Goal: Information Seeking & Learning: Understand process/instructions

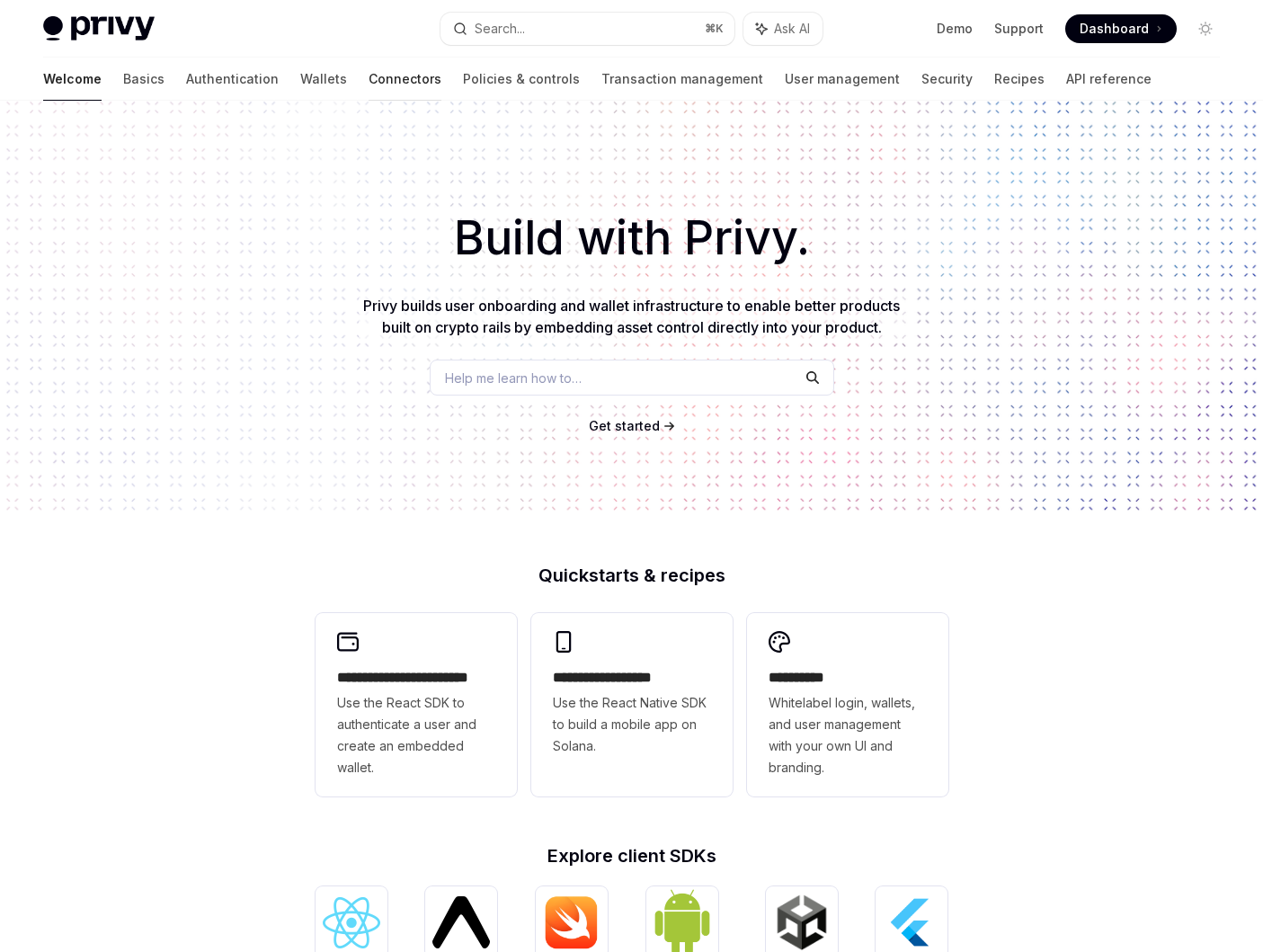
click at [368, 75] on link "Connectors" at bounding box center [404, 79] width 73 height 43
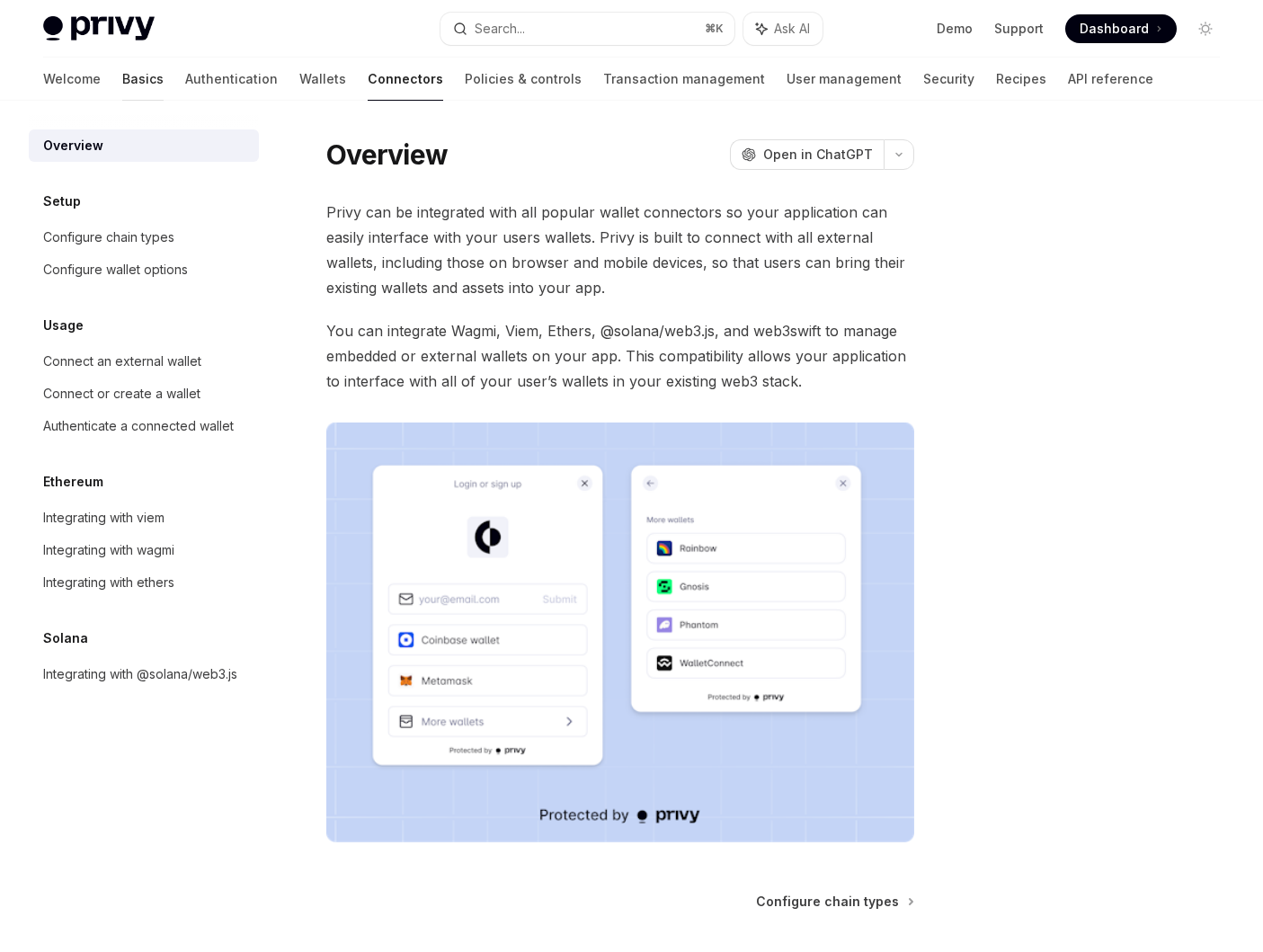
click at [122, 90] on link "Basics" at bounding box center [142, 79] width 41 height 43
type textarea "*"
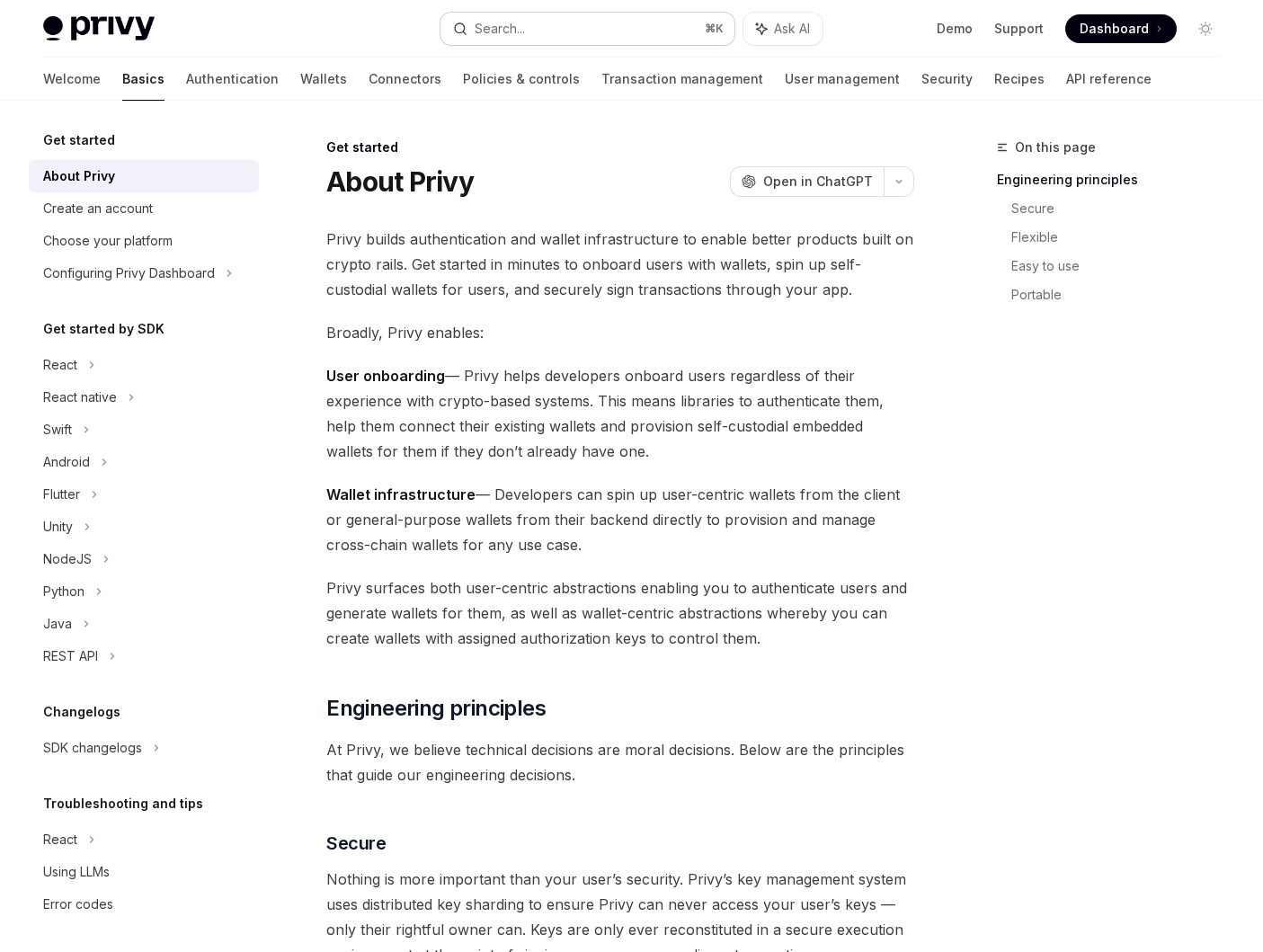
click at [556, 37] on button "Search... ⌘ K" at bounding box center [587, 29] width 295 height 32
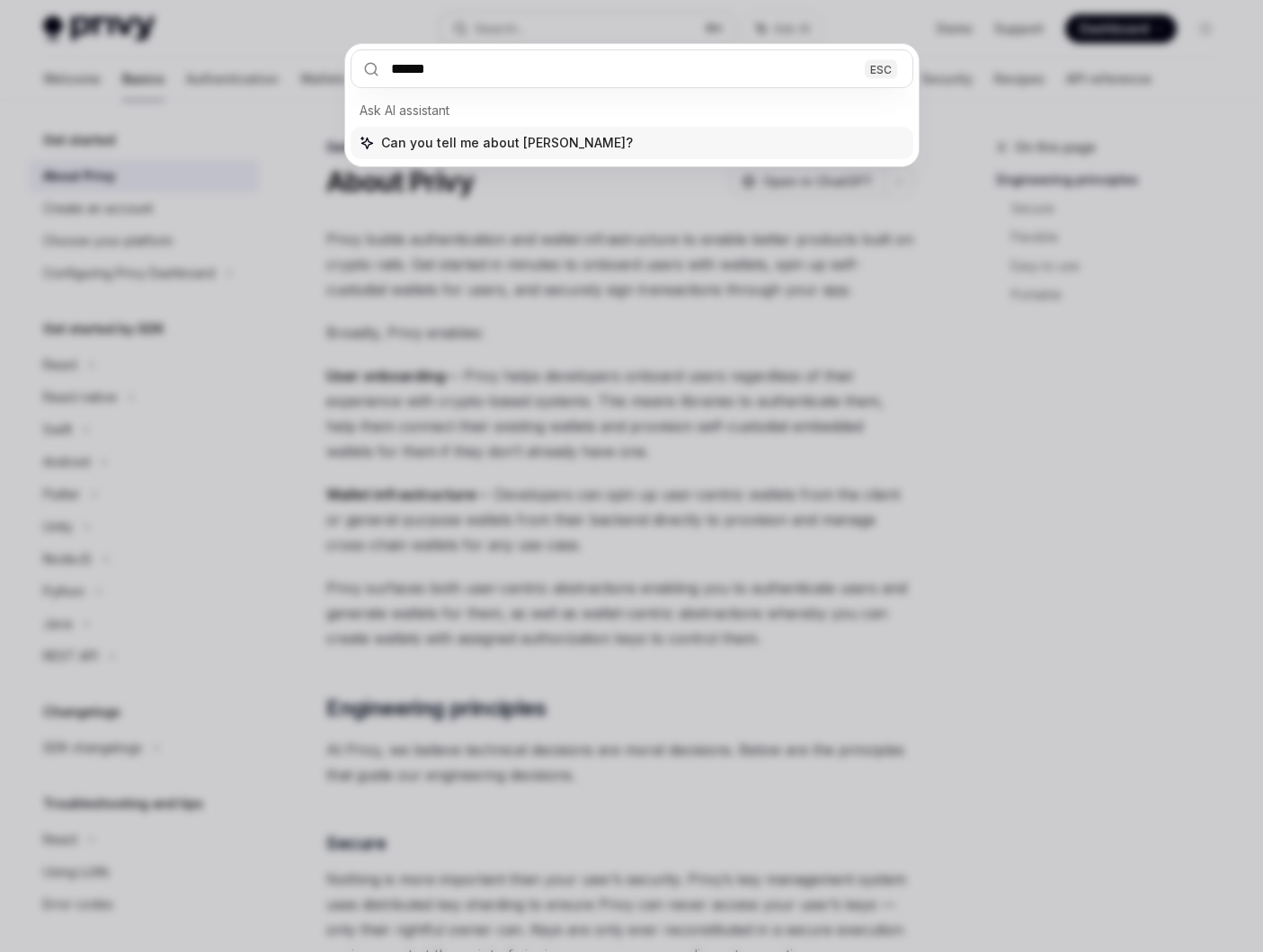
type input "*******"
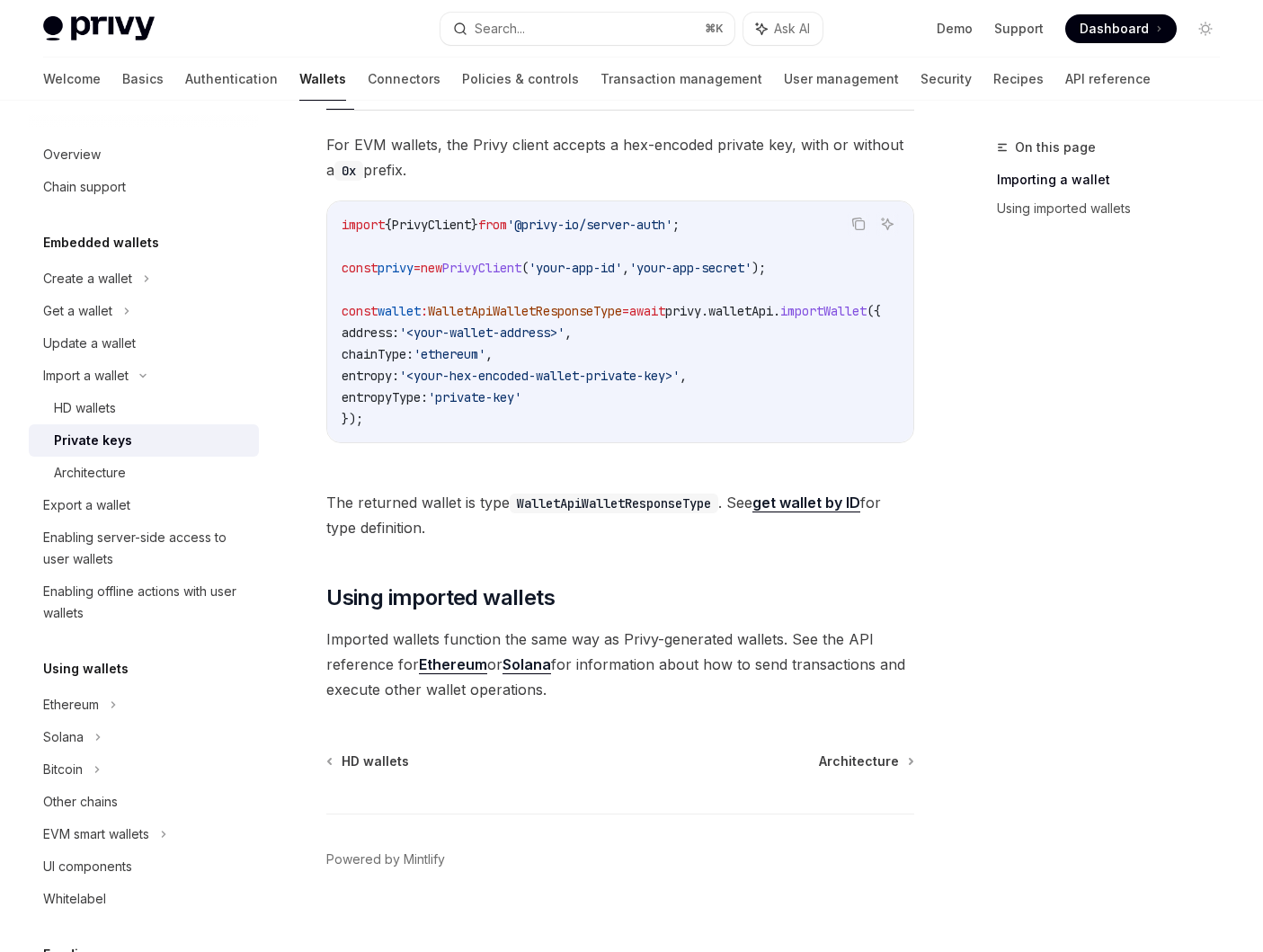
scroll to position [546, 0]
click at [468, 670] on link "Ethereum" at bounding box center [453, 665] width 68 height 19
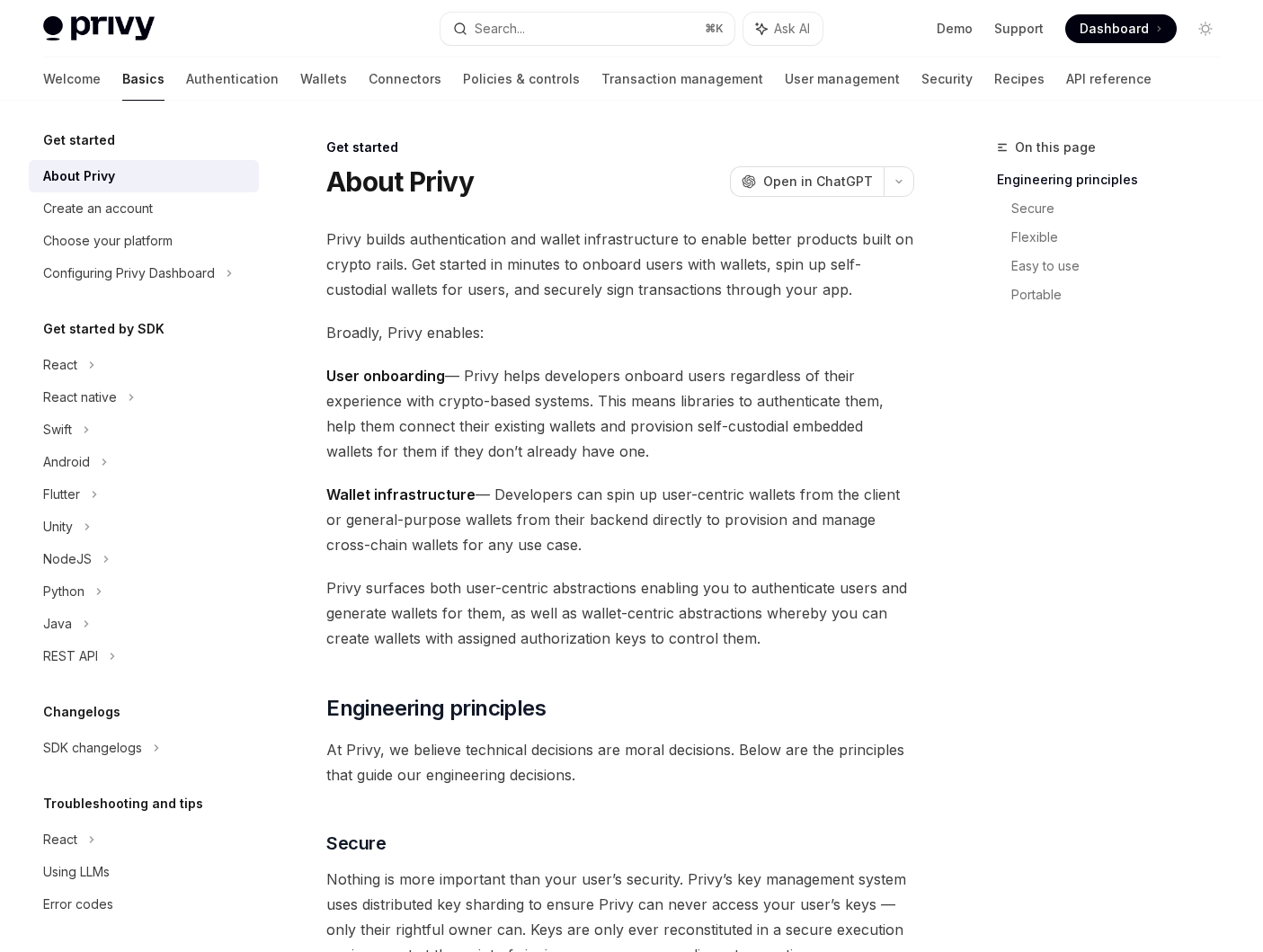
type textarea "*"
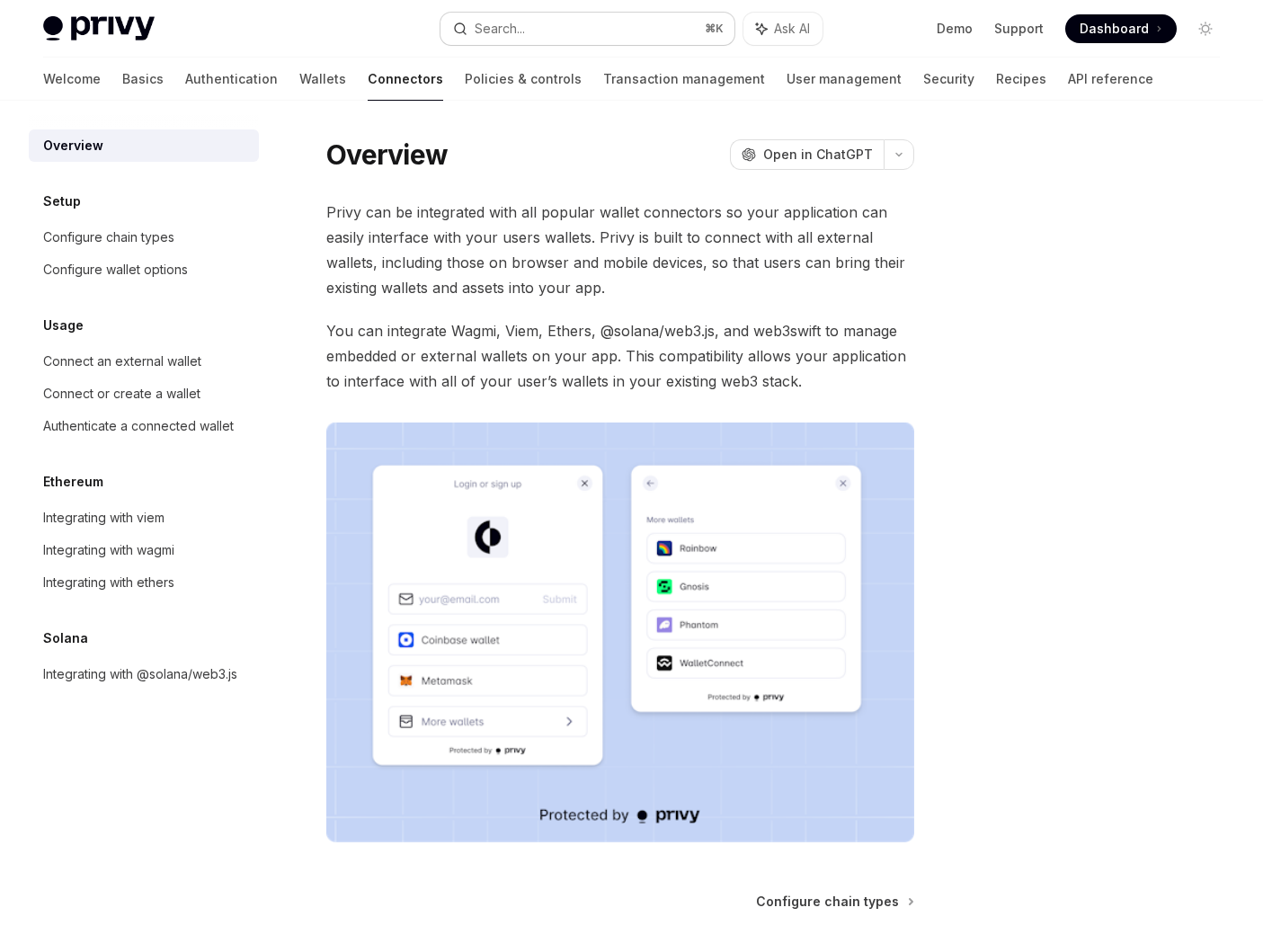
click at [541, 37] on button "Search... ⌘ K" at bounding box center [587, 29] width 295 height 32
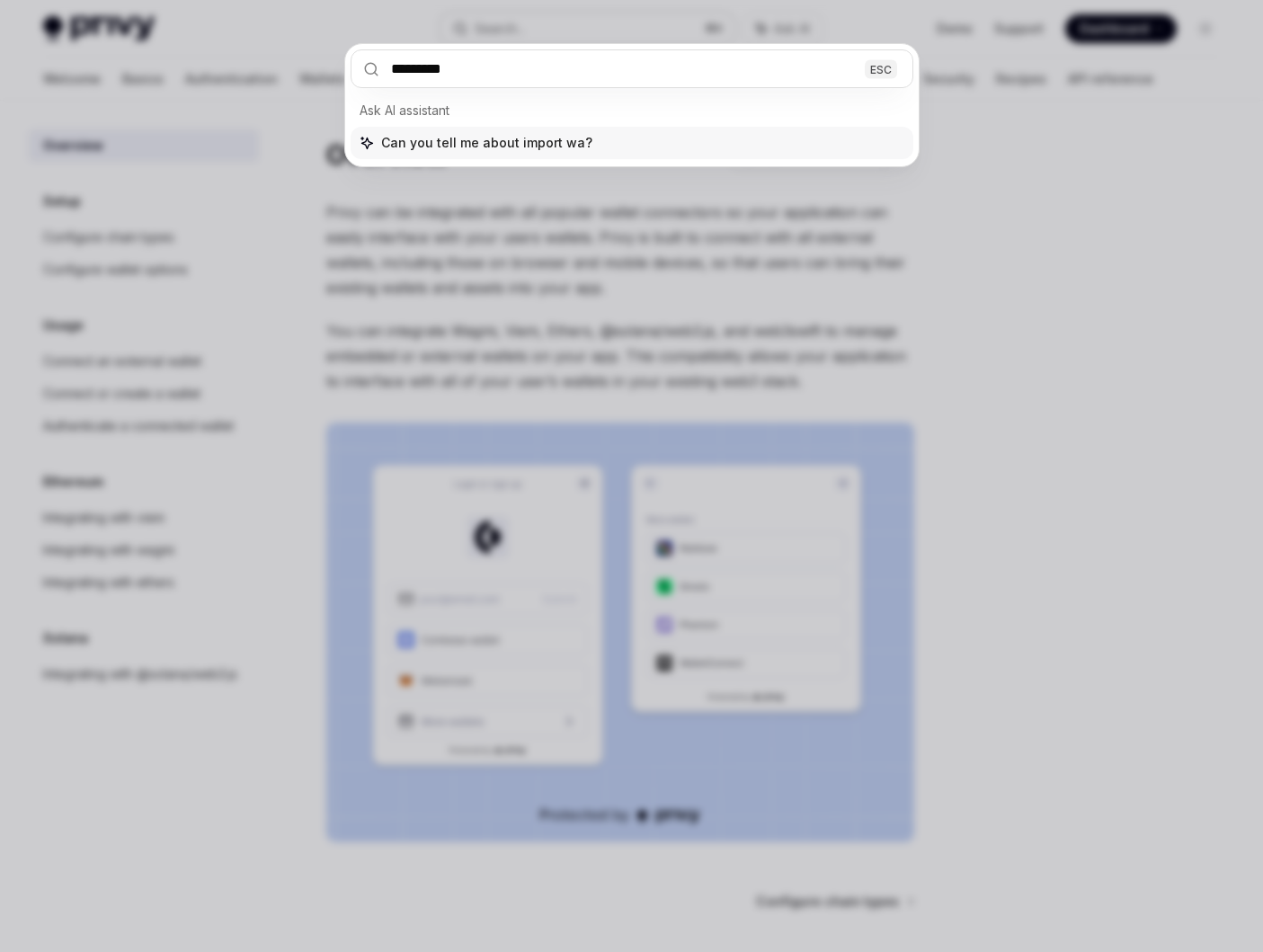
type input "**********"
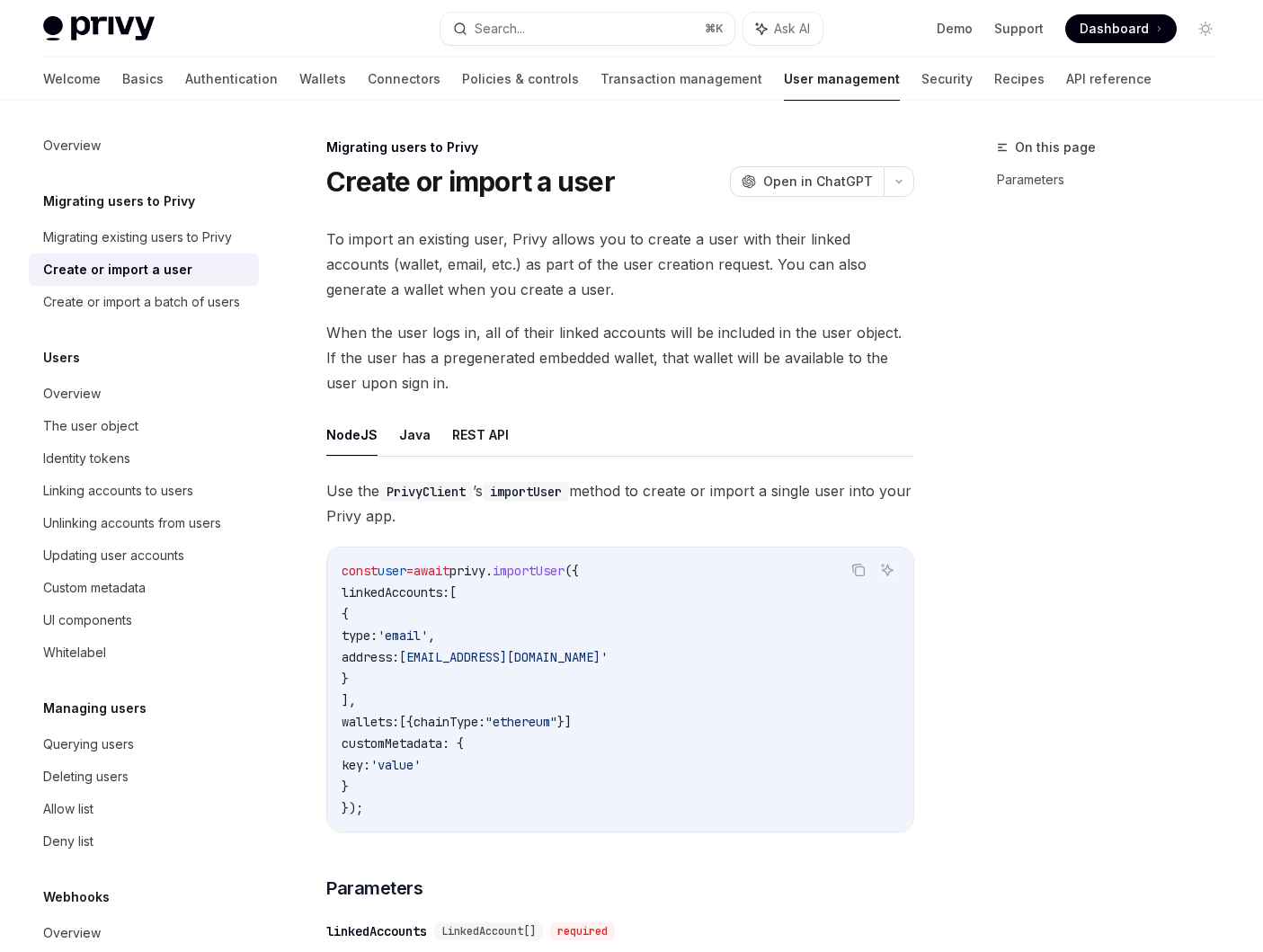
scroll to position [101, 0]
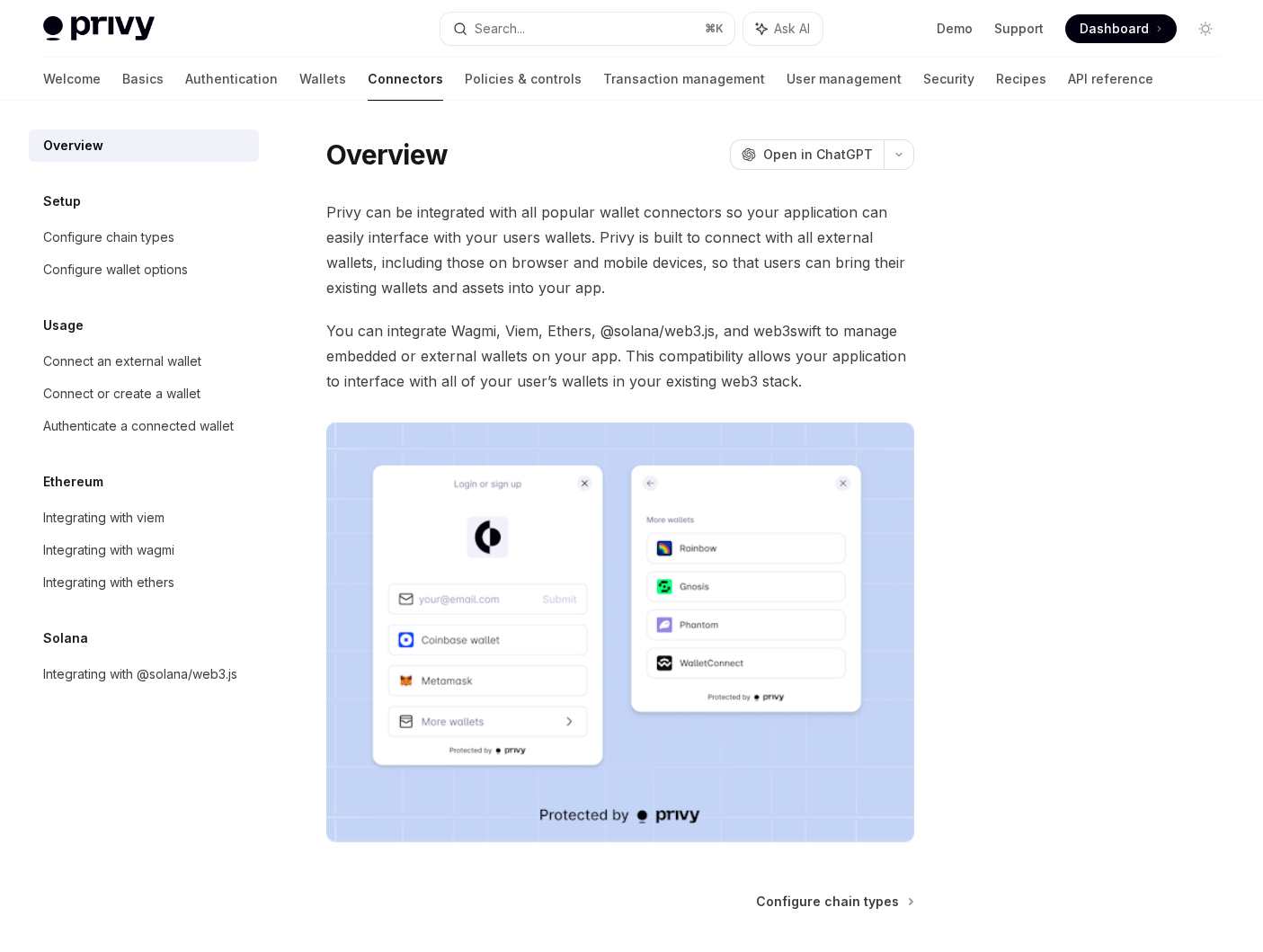
type textarea "*"
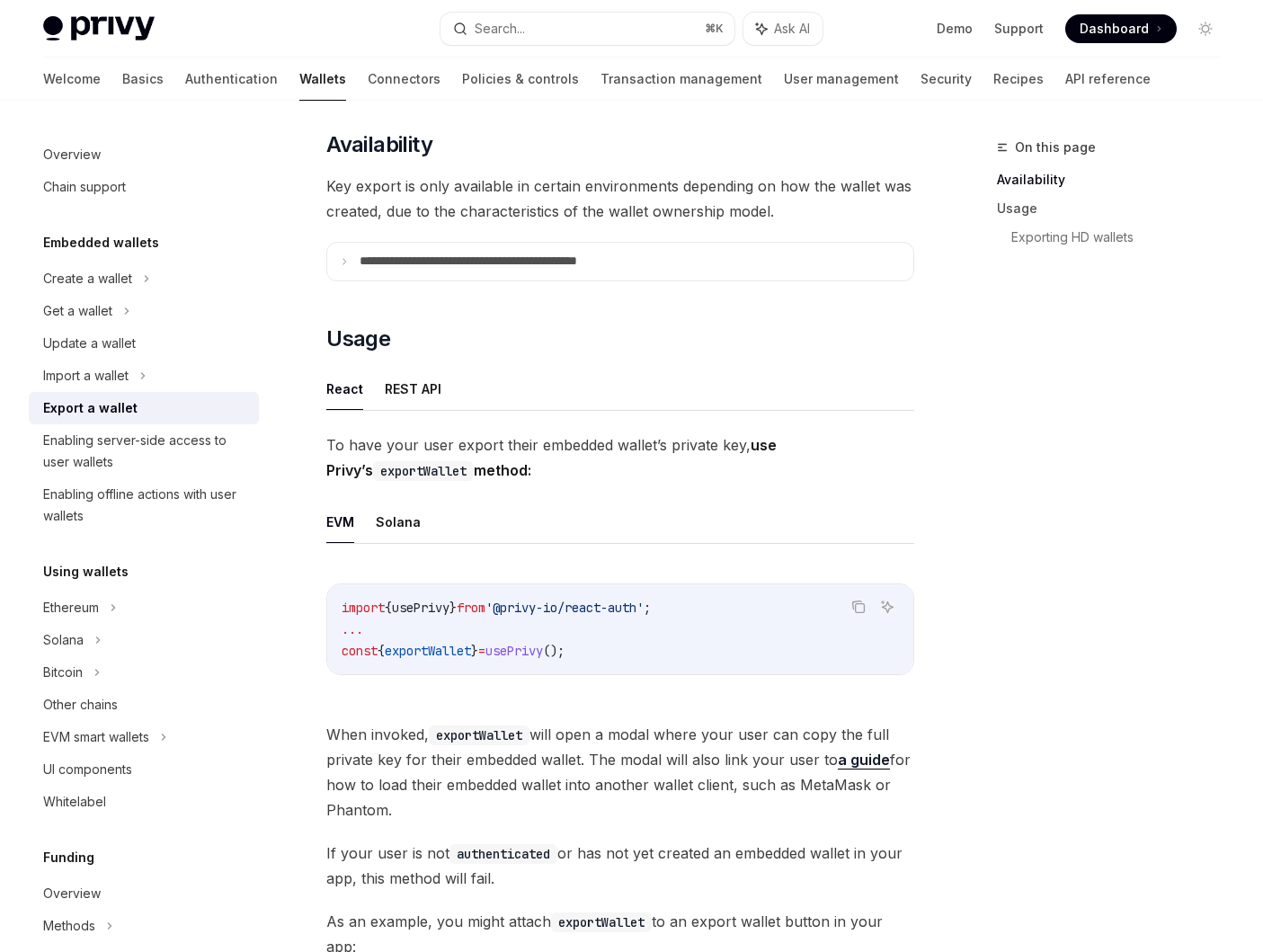
scroll to position [229, 0]
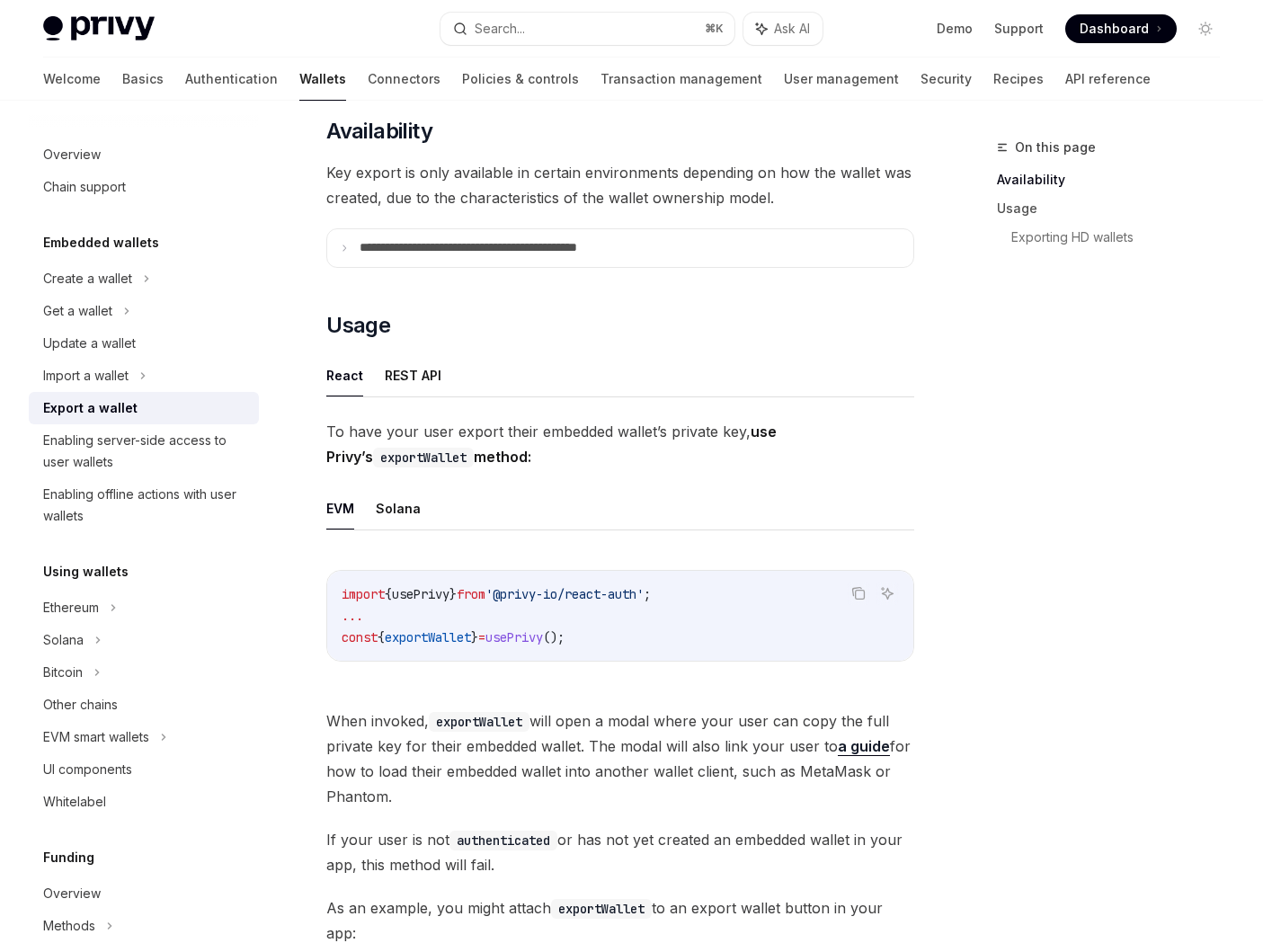
click at [464, 639] on span "exportWallet" at bounding box center [427, 637] width 86 height 16
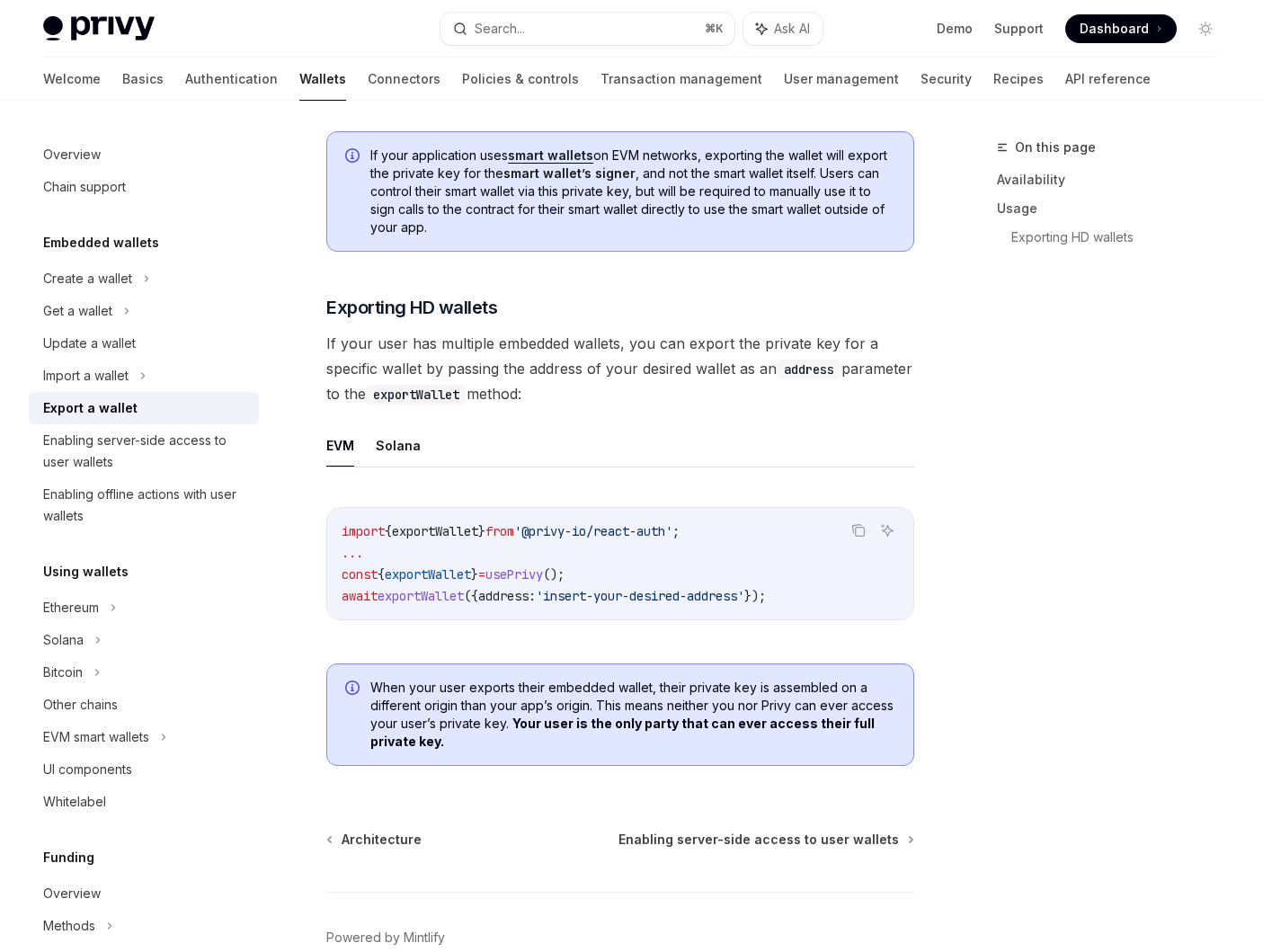
scroll to position [1669, 0]
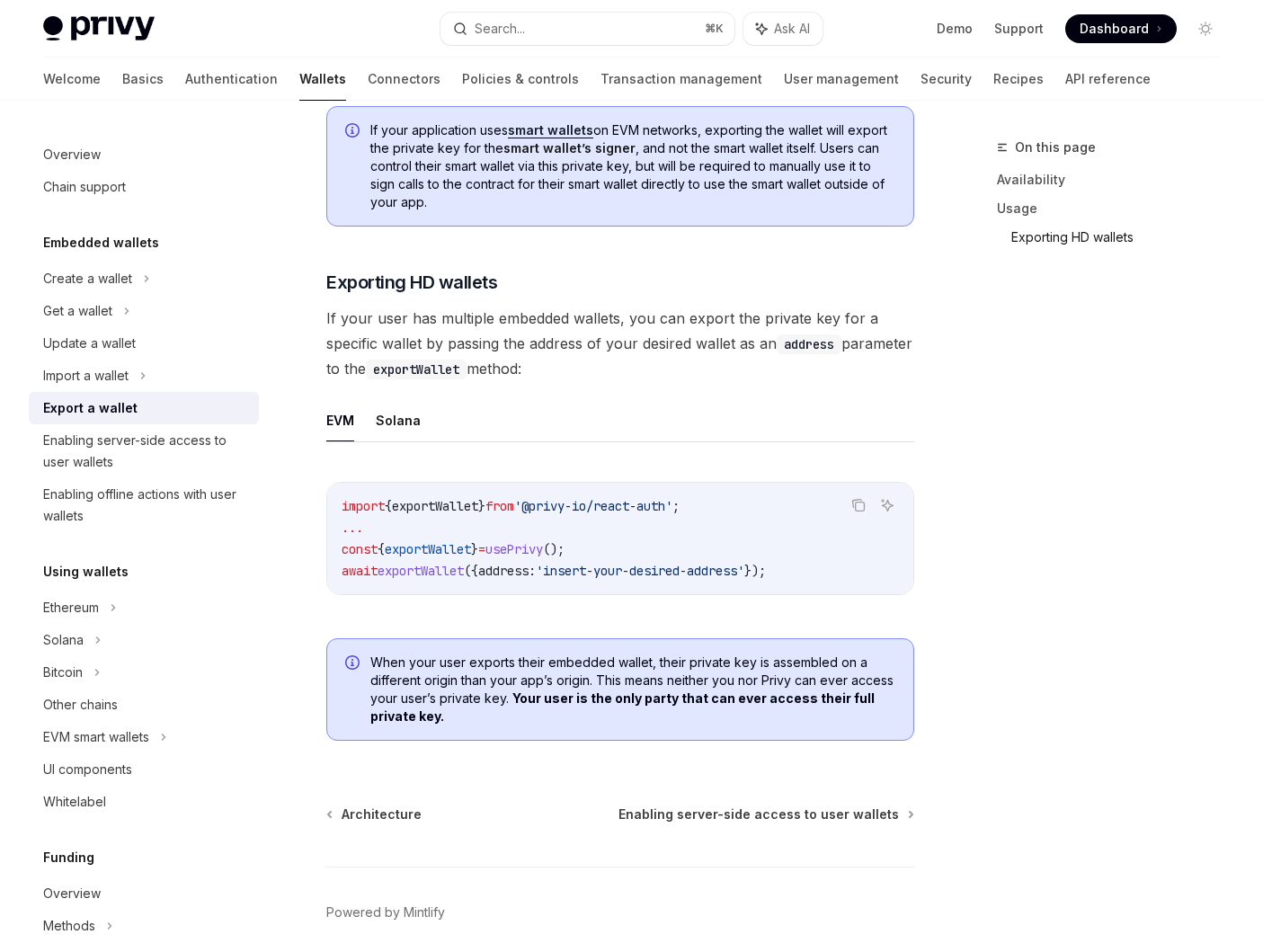
click at [1101, 239] on link "Exporting HD wallets" at bounding box center [1122, 237] width 223 height 29
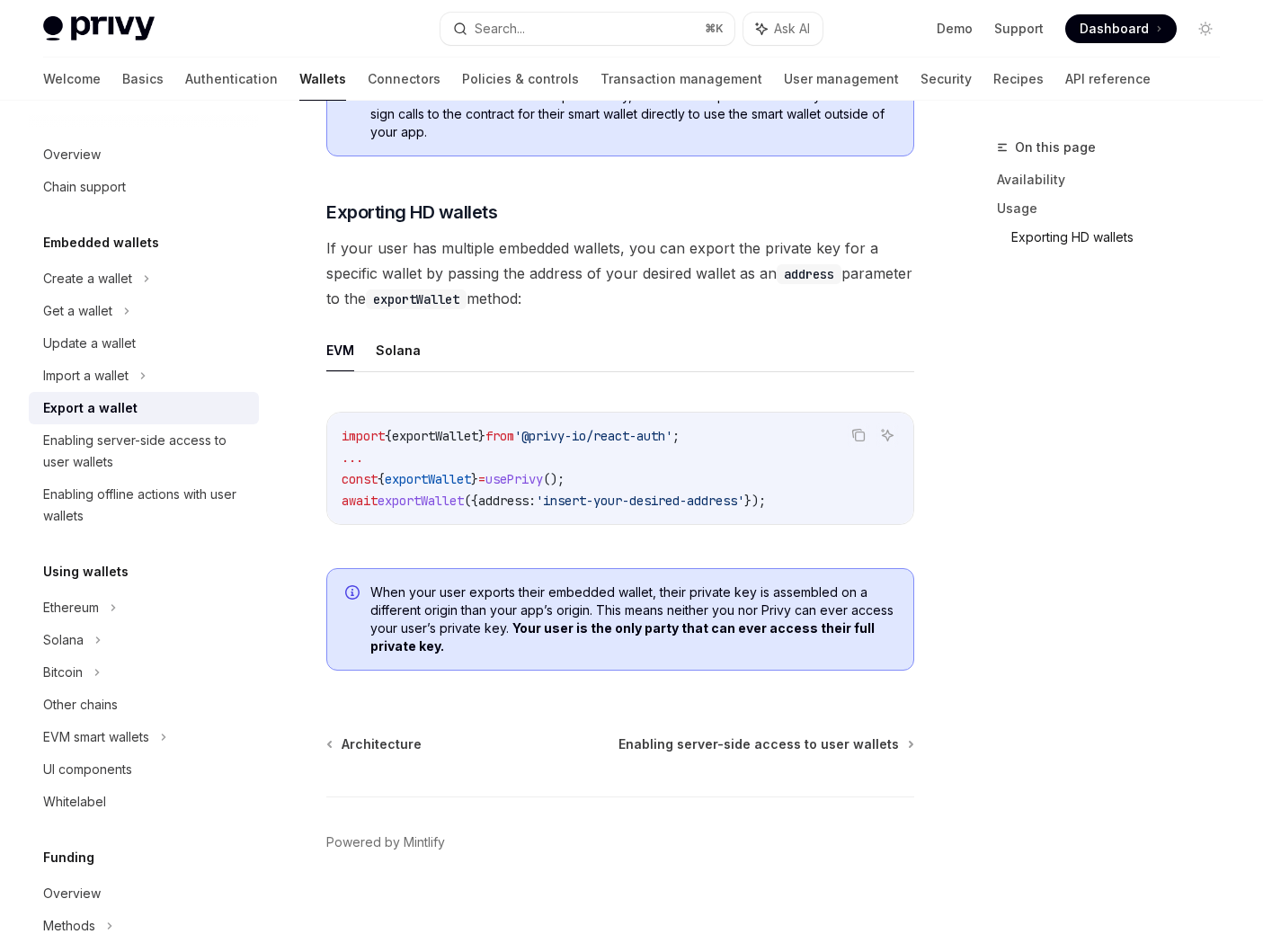
scroll to position [1745, 0]
click at [466, 477] on span "exportWallet" at bounding box center [427, 479] width 86 height 16
click at [455, 437] on span "exportWallet" at bounding box center [435, 436] width 86 height 16
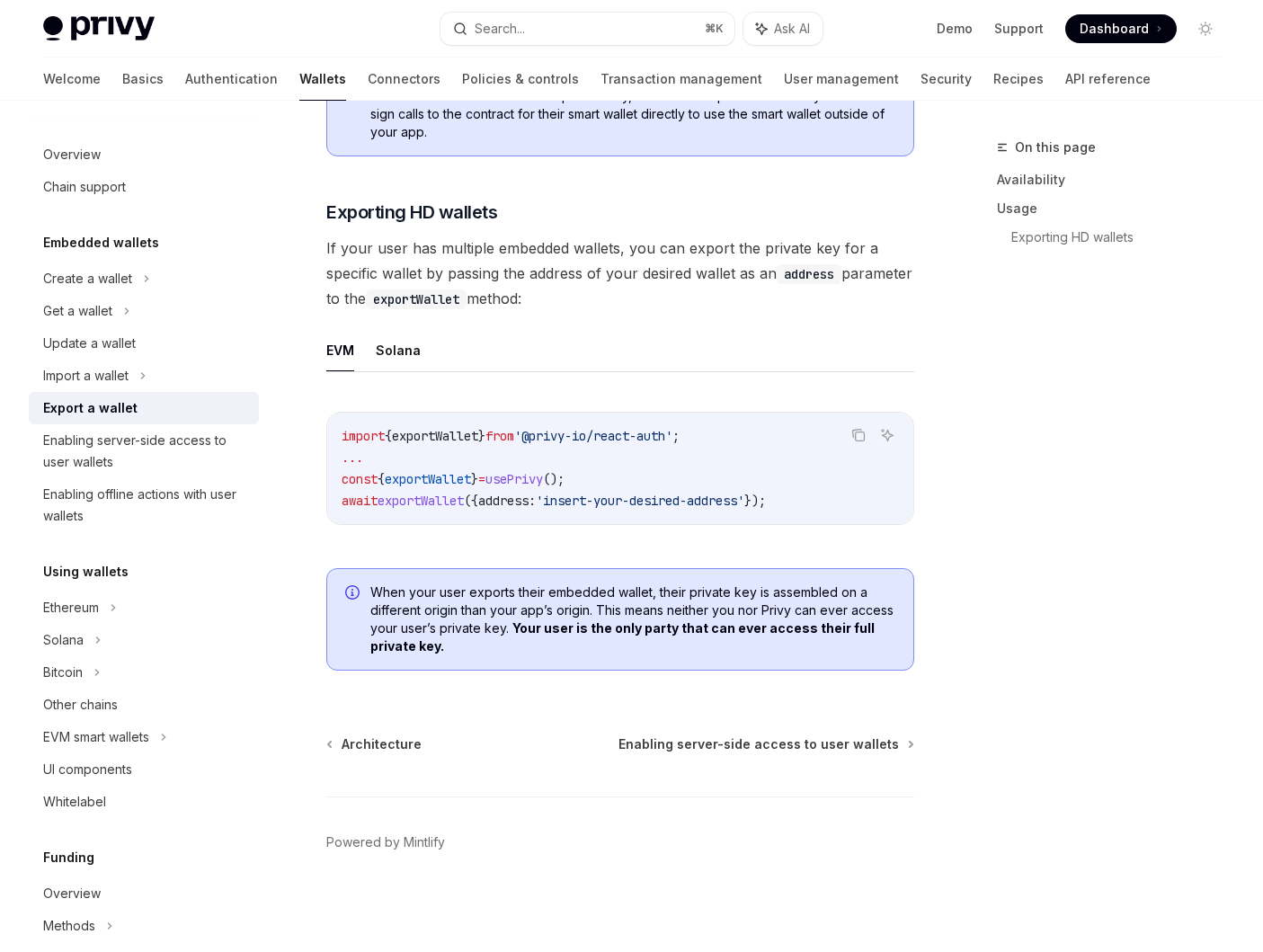
click at [365, 356] on ul "EVM Solana" at bounding box center [620, 350] width 588 height 43
click at [466, 431] on span "exportWallet" at bounding box center [435, 436] width 86 height 16
click at [435, 501] on span "exportWallet" at bounding box center [420, 500] width 86 height 16
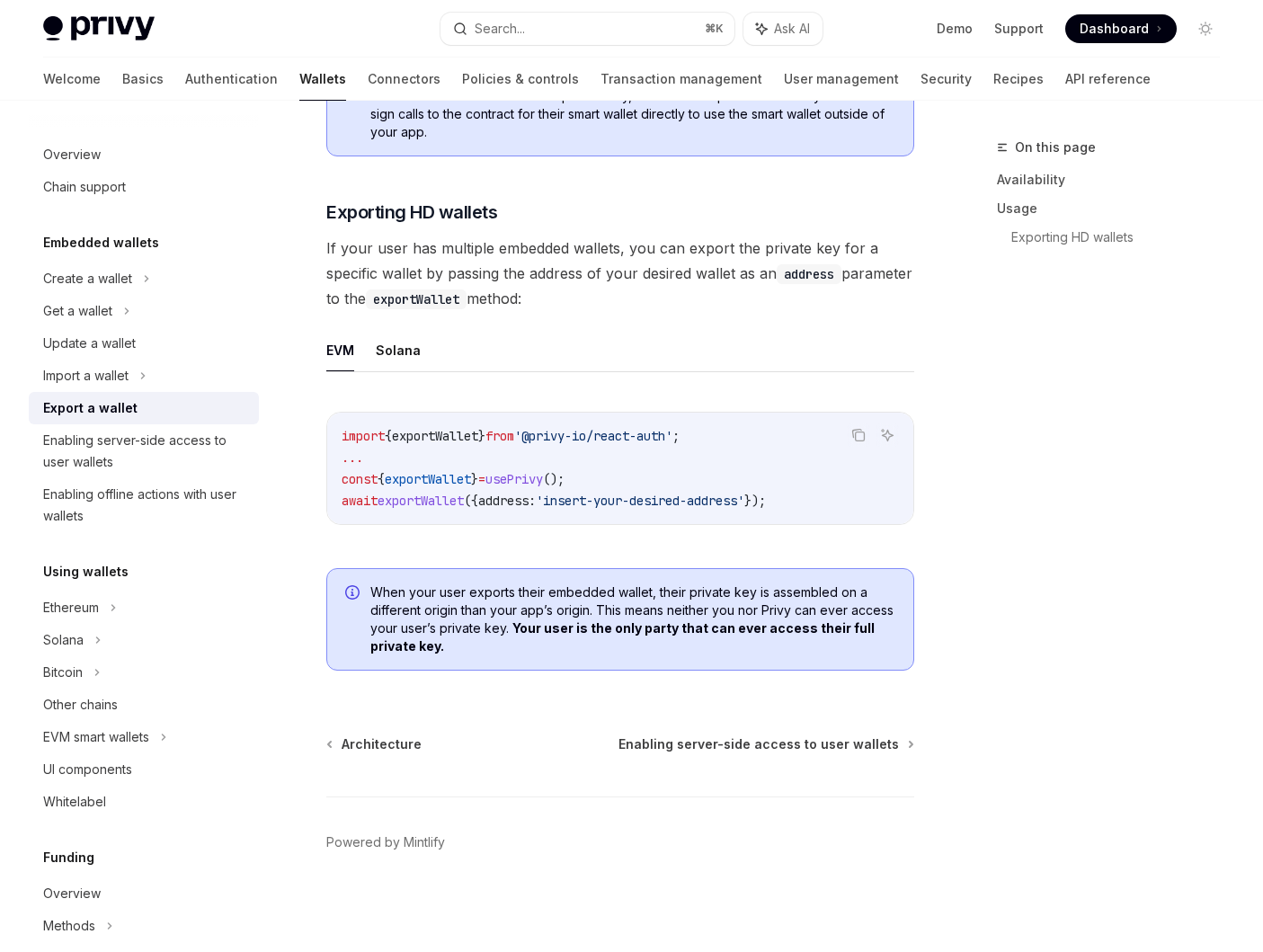
copy span "exportWallet"
click at [570, 41] on button "Search... ⌘ K" at bounding box center [587, 29] width 295 height 32
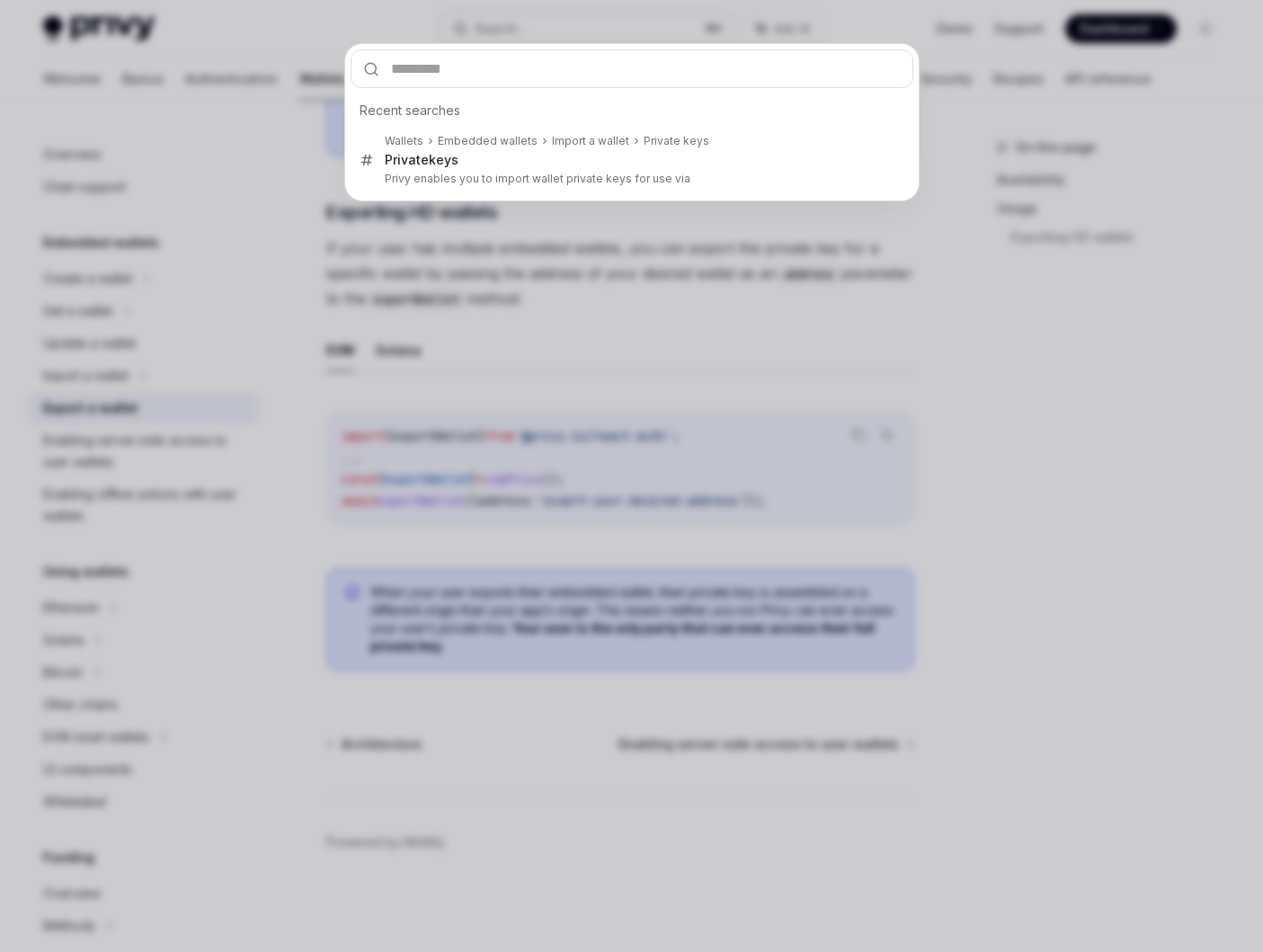
type input "**********"
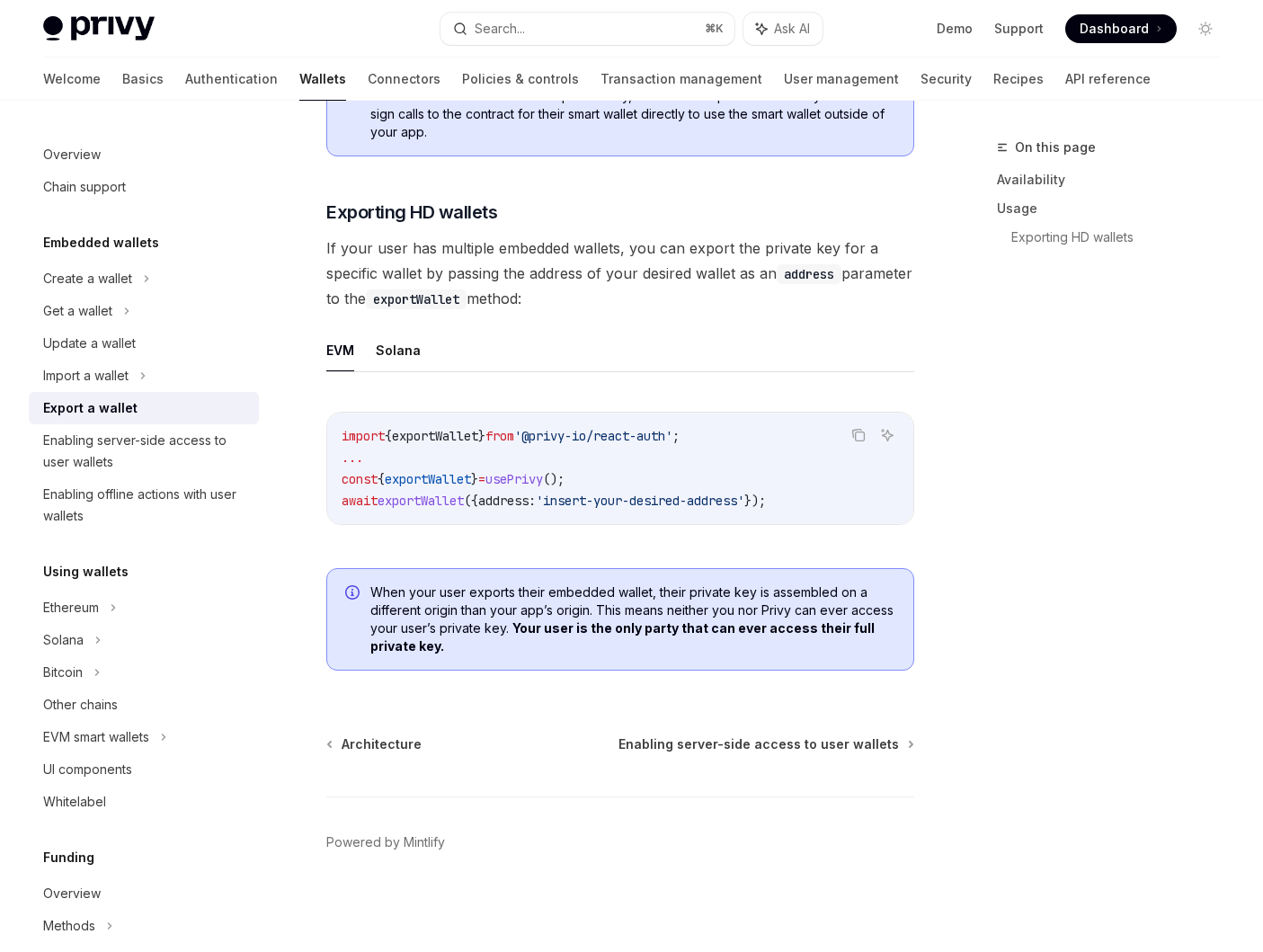
type textarea "*"
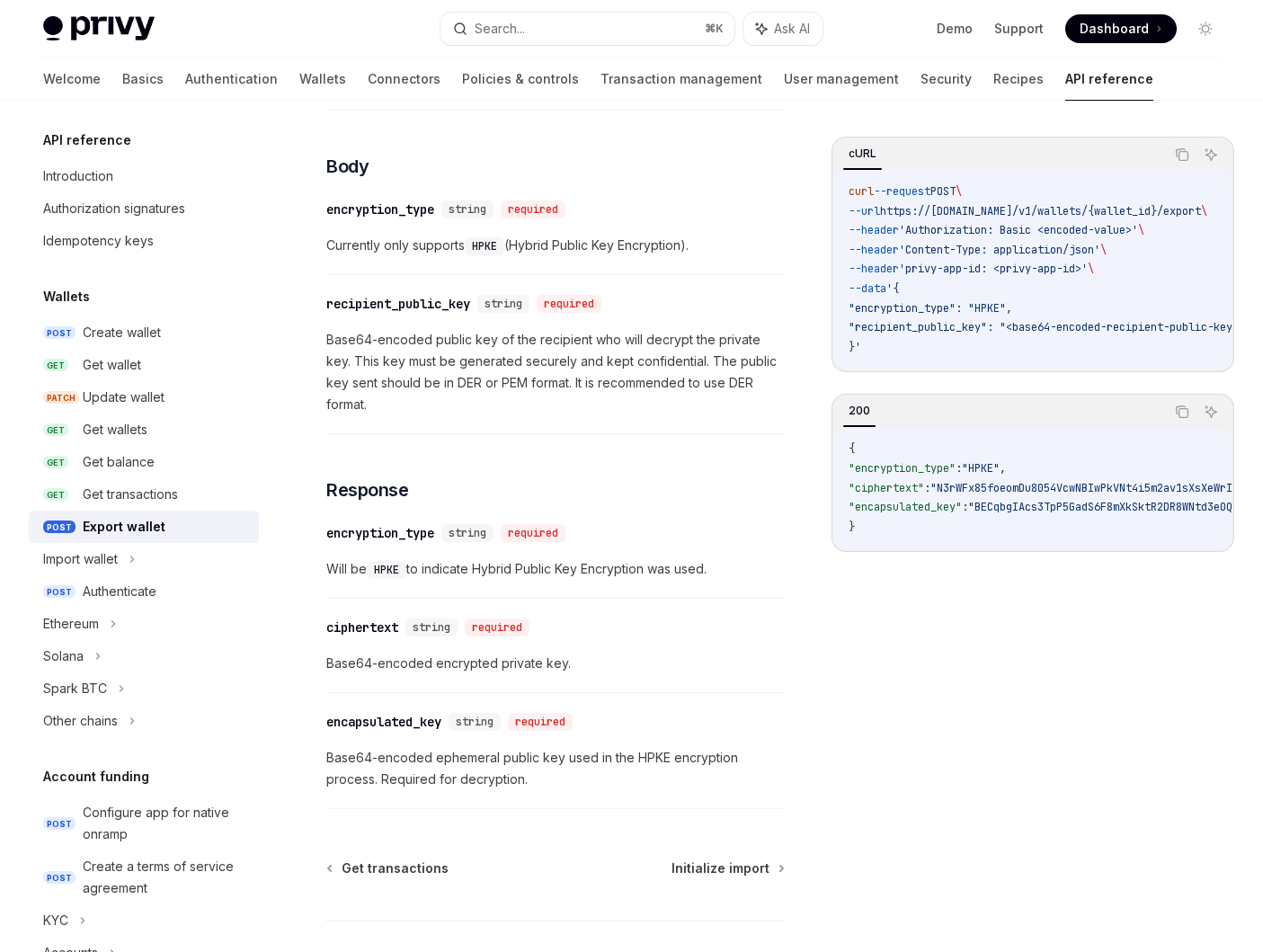
scroll to position [1030, 0]
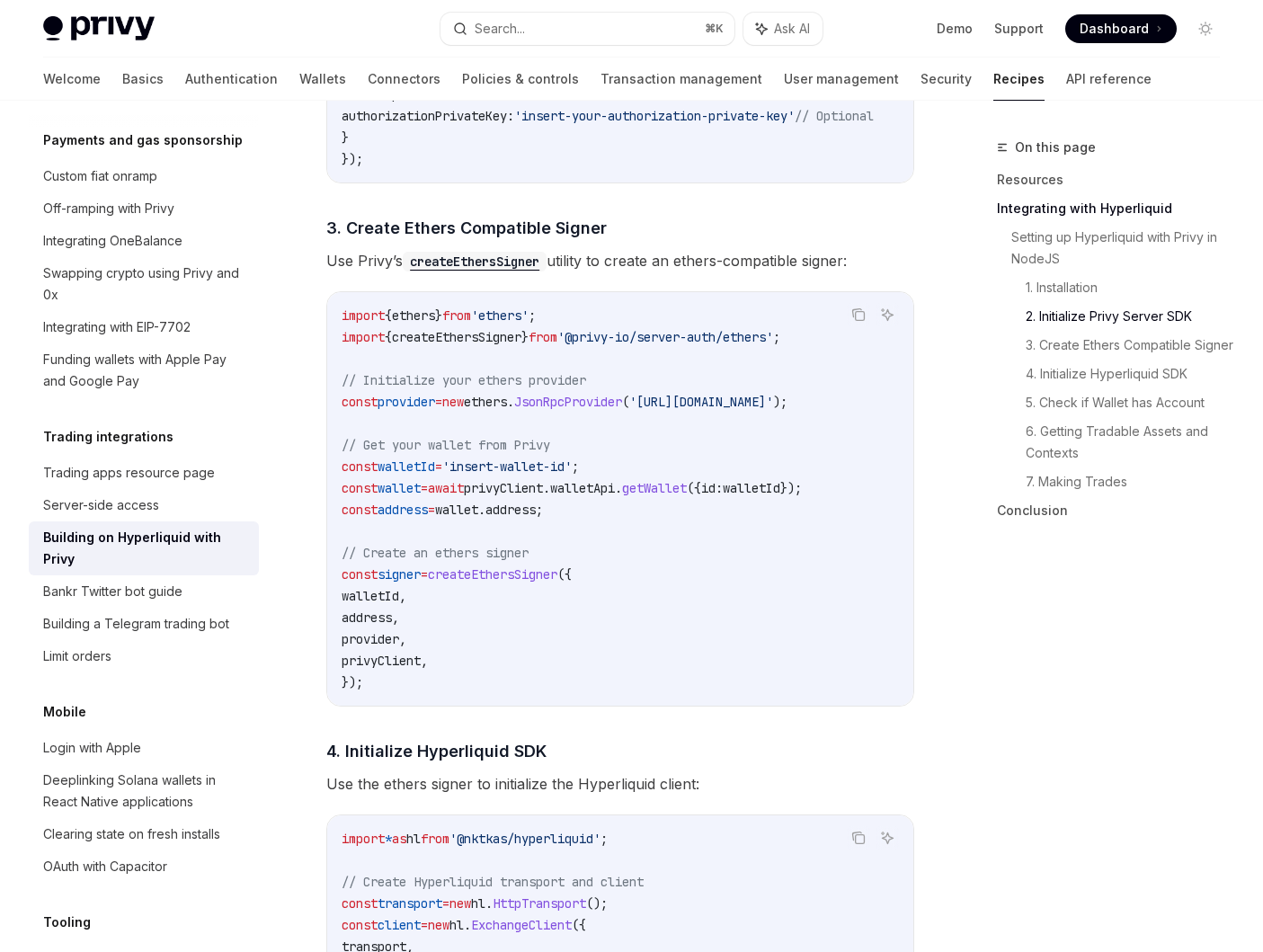
scroll to position [1294, 0]
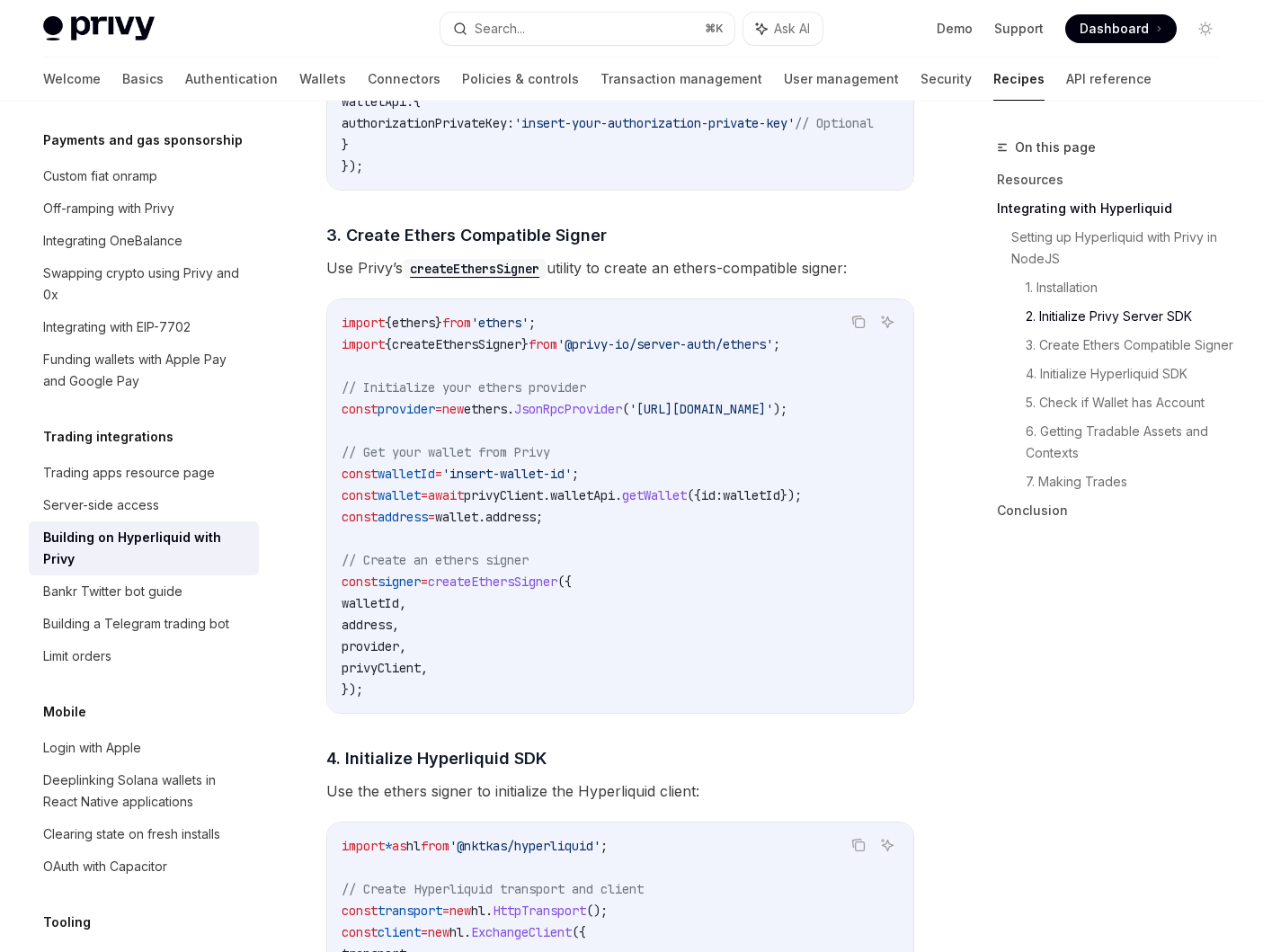
click at [485, 348] on span "createEthersSigner" at bounding box center [457, 344] width 130 height 16
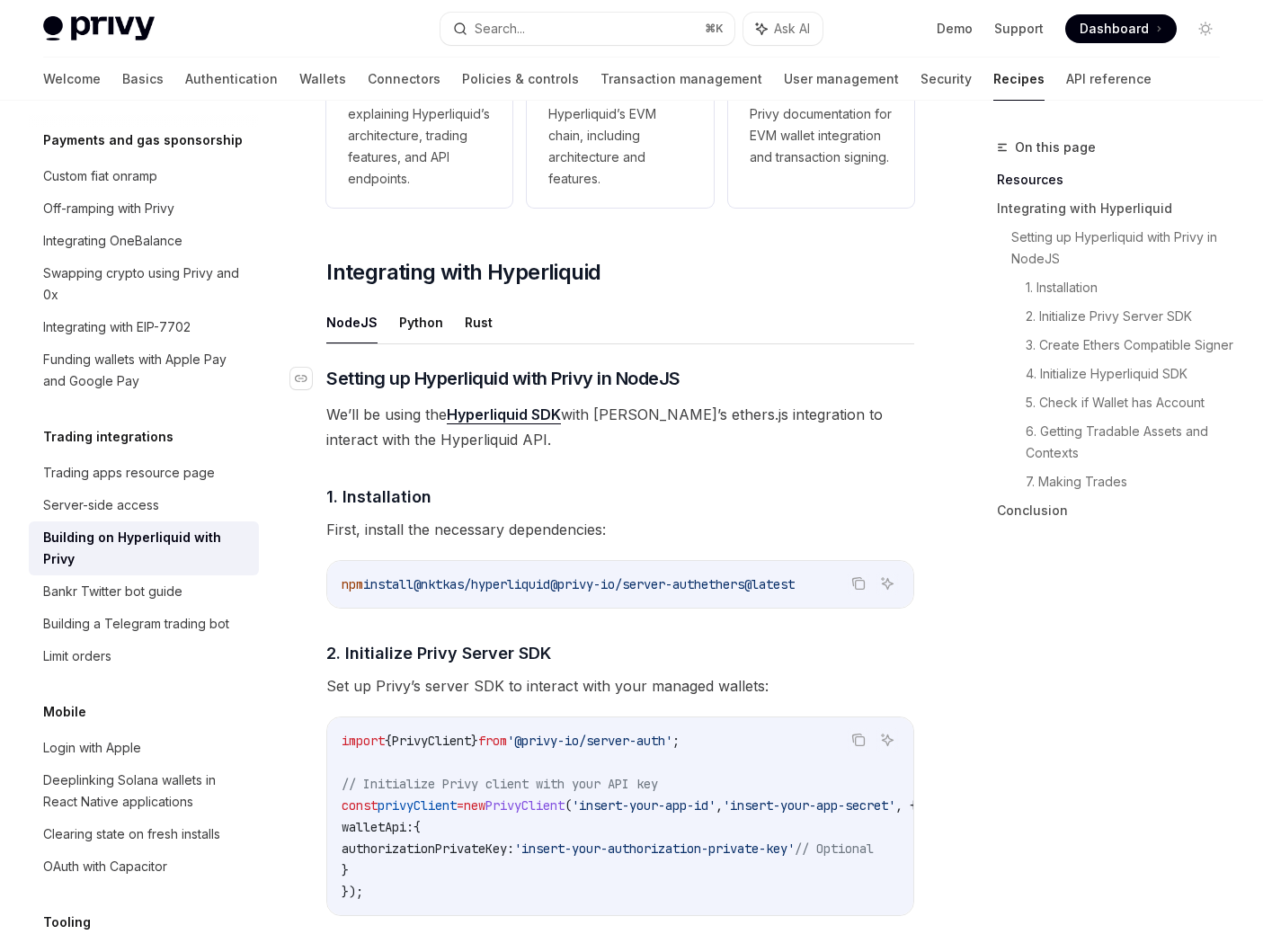
scroll to position [561, 0]
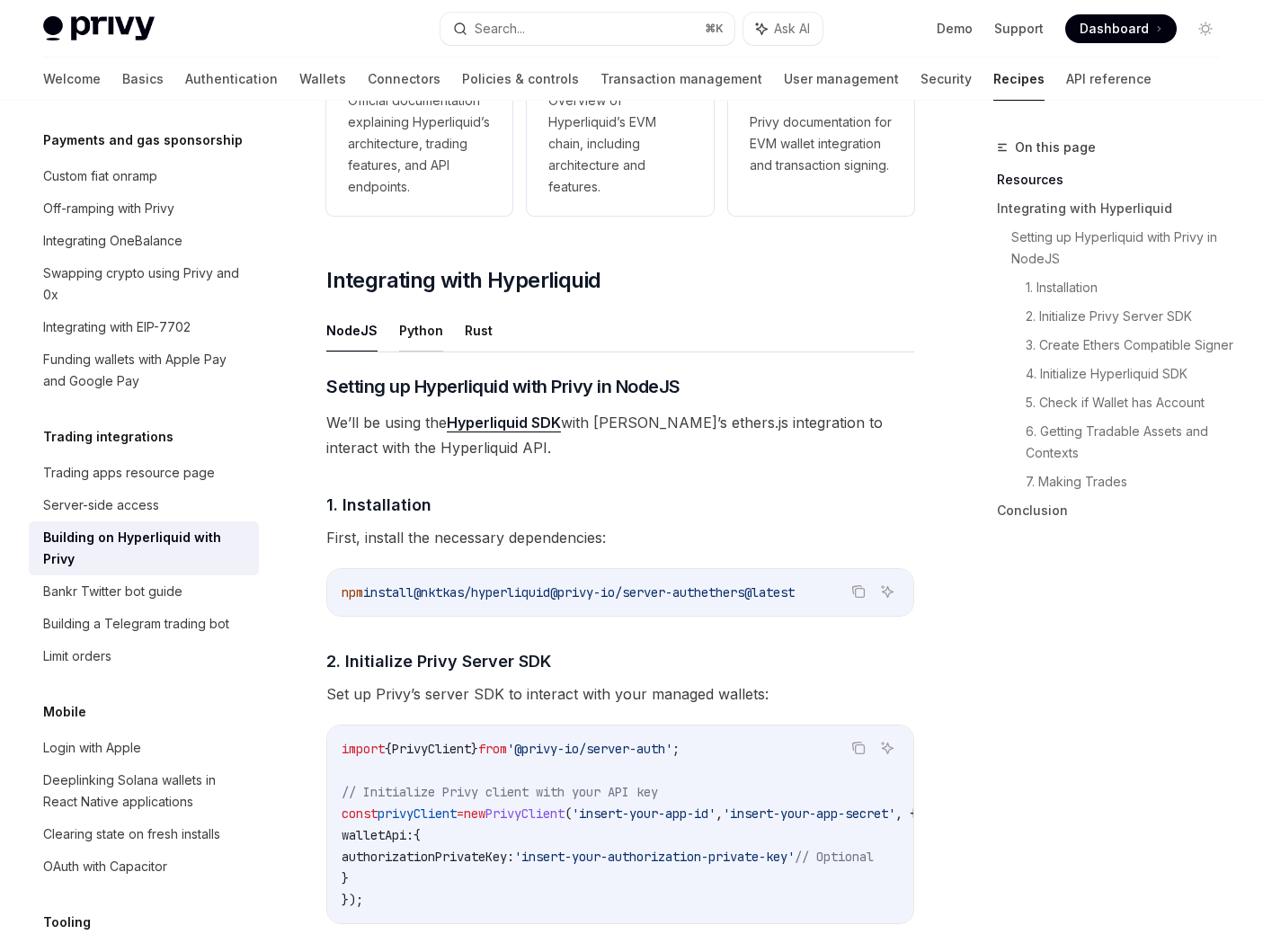
click at [425, 337] on button "Python" at bounding box center [421, 330] width 44 height 42
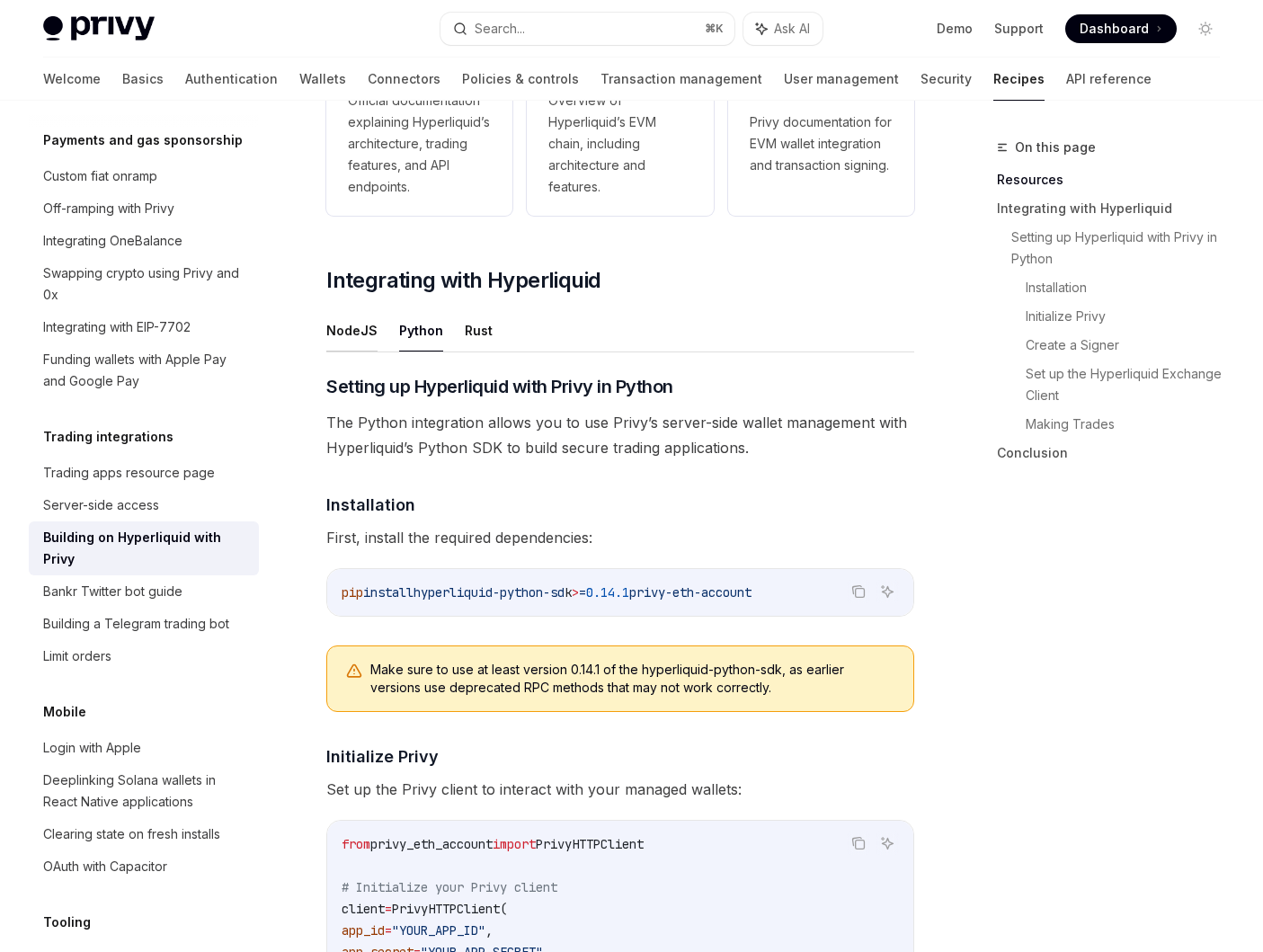
click at [362, 336] on button "NodeJS" at bounding box center [351, 330] width 51 height 42
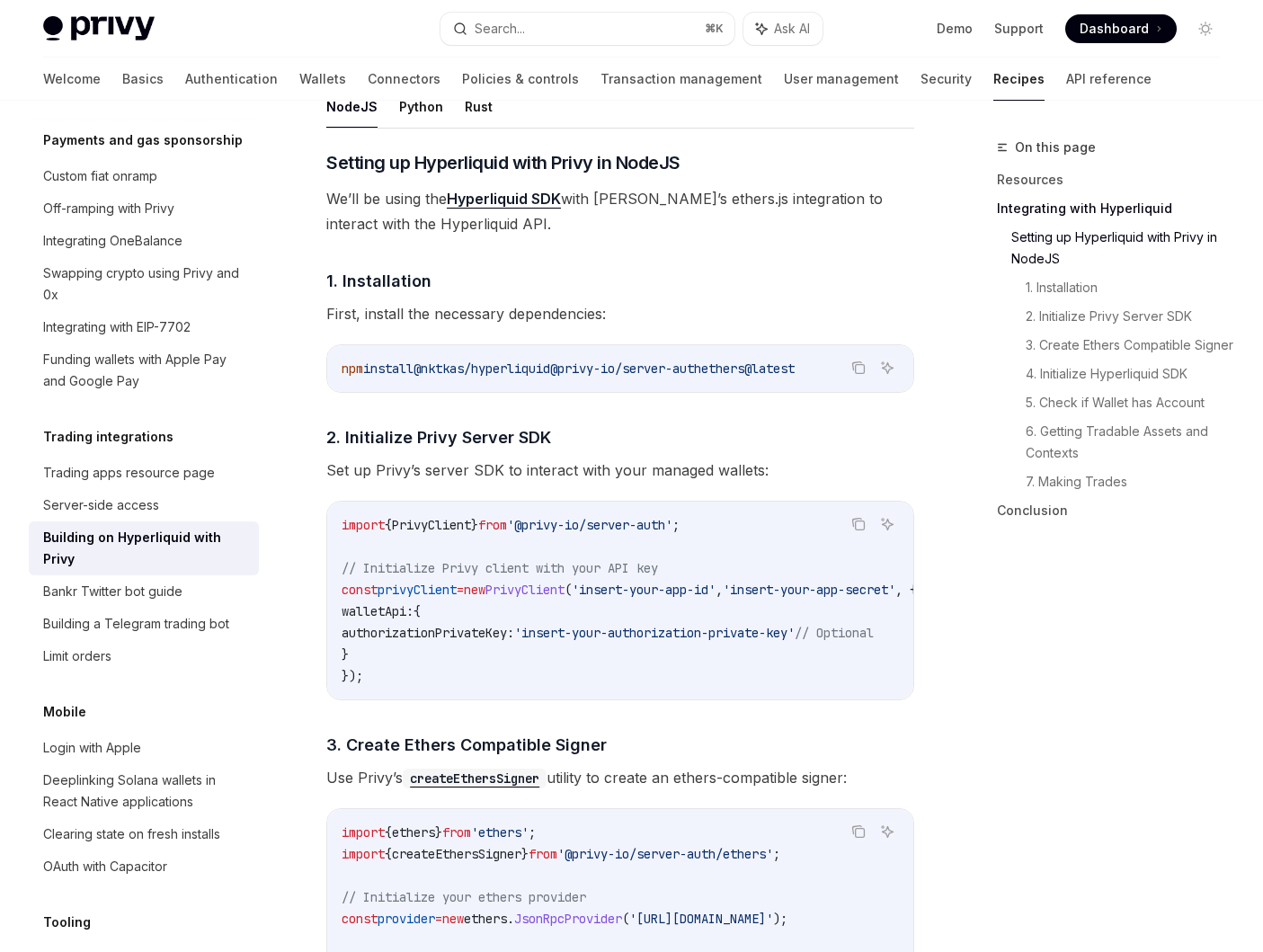
scroll to position [718, 0]
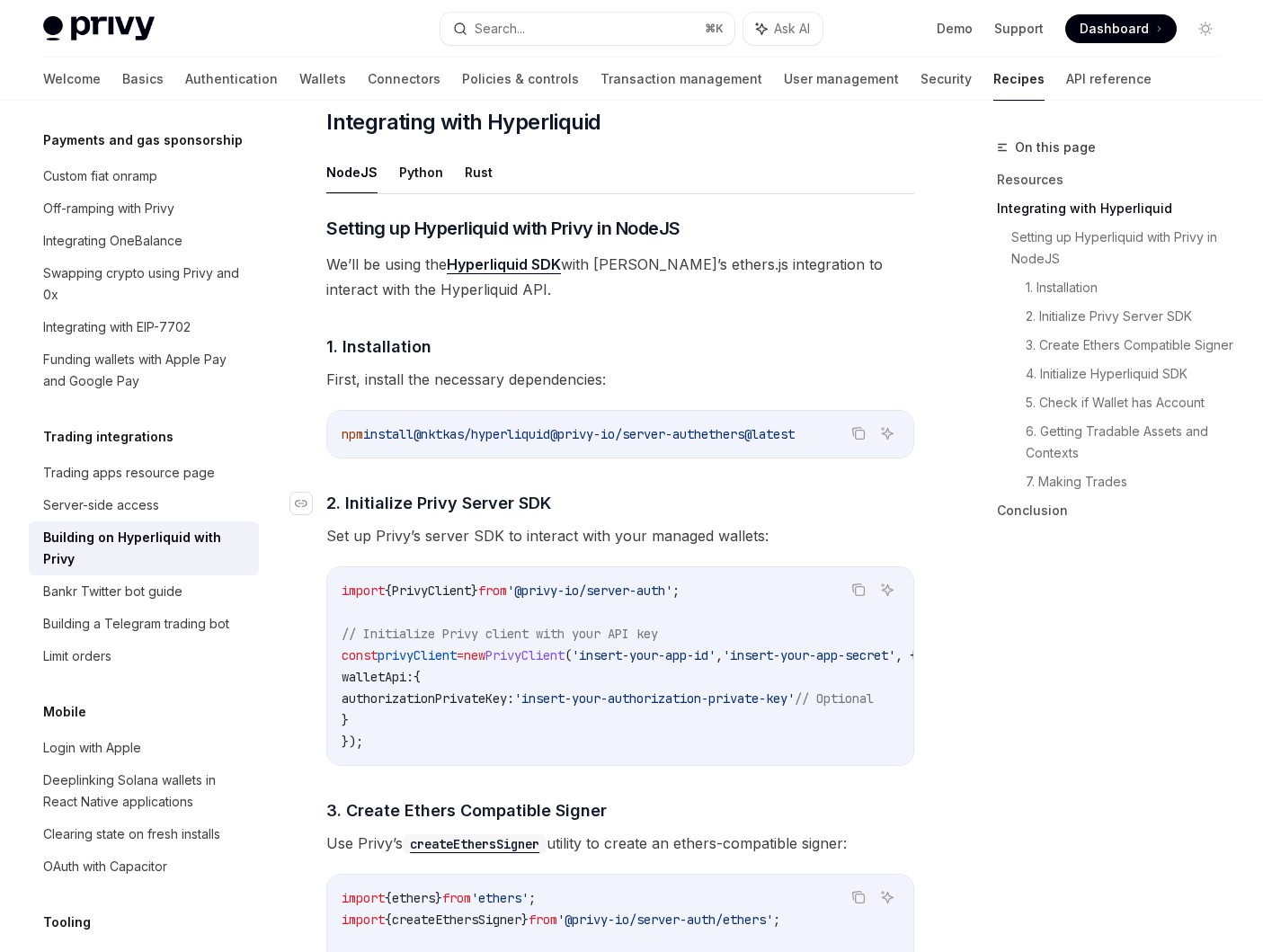
click at [520, 506] on span "2. Initialize Privy Server SDK" at bounding box center [438, 503] width 225 height 24
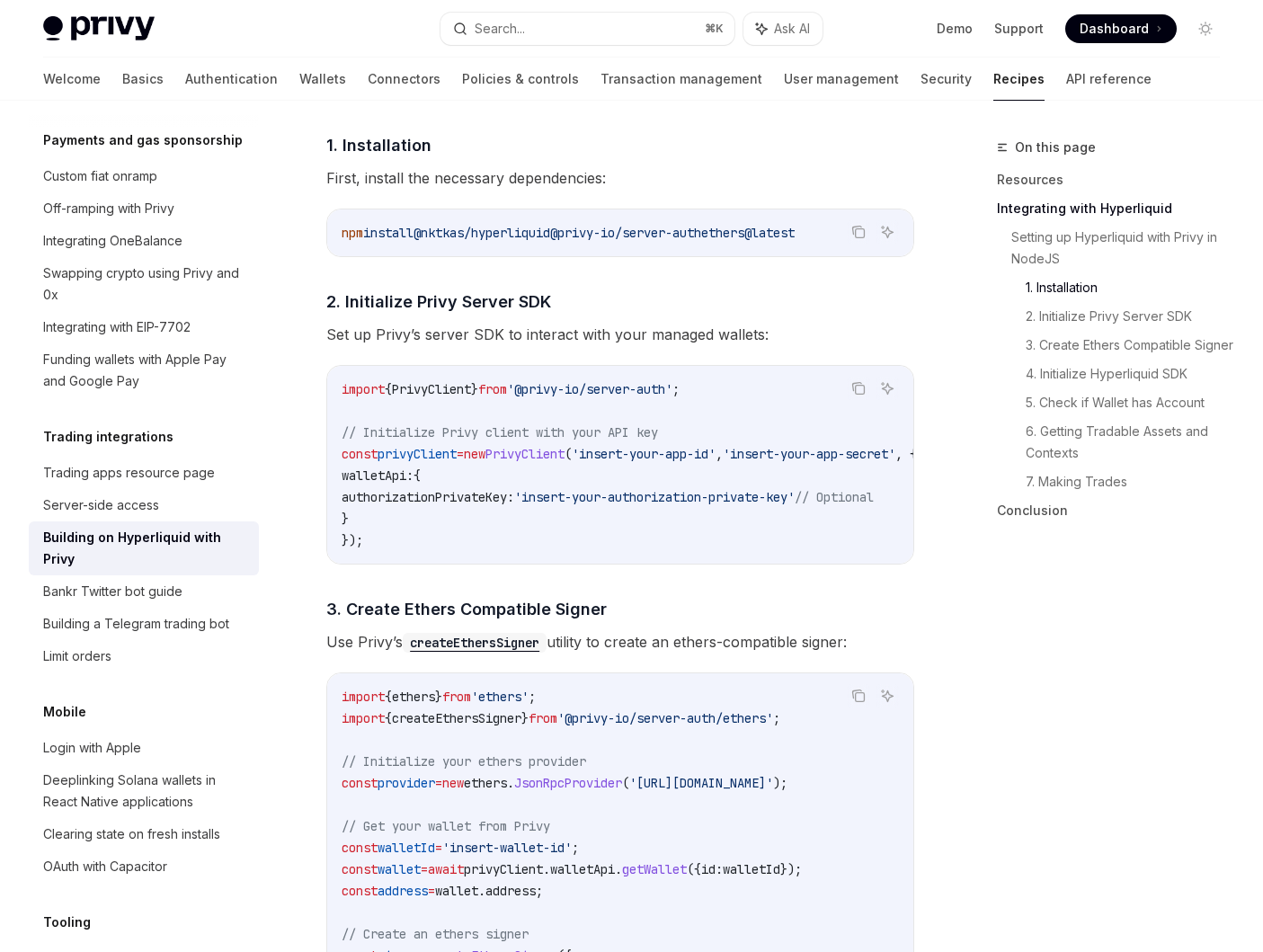
scroll to position [922, 0]
click at [454, 384] on span "PrivyClient" at bounding box center [431, 387] width 79 height 16
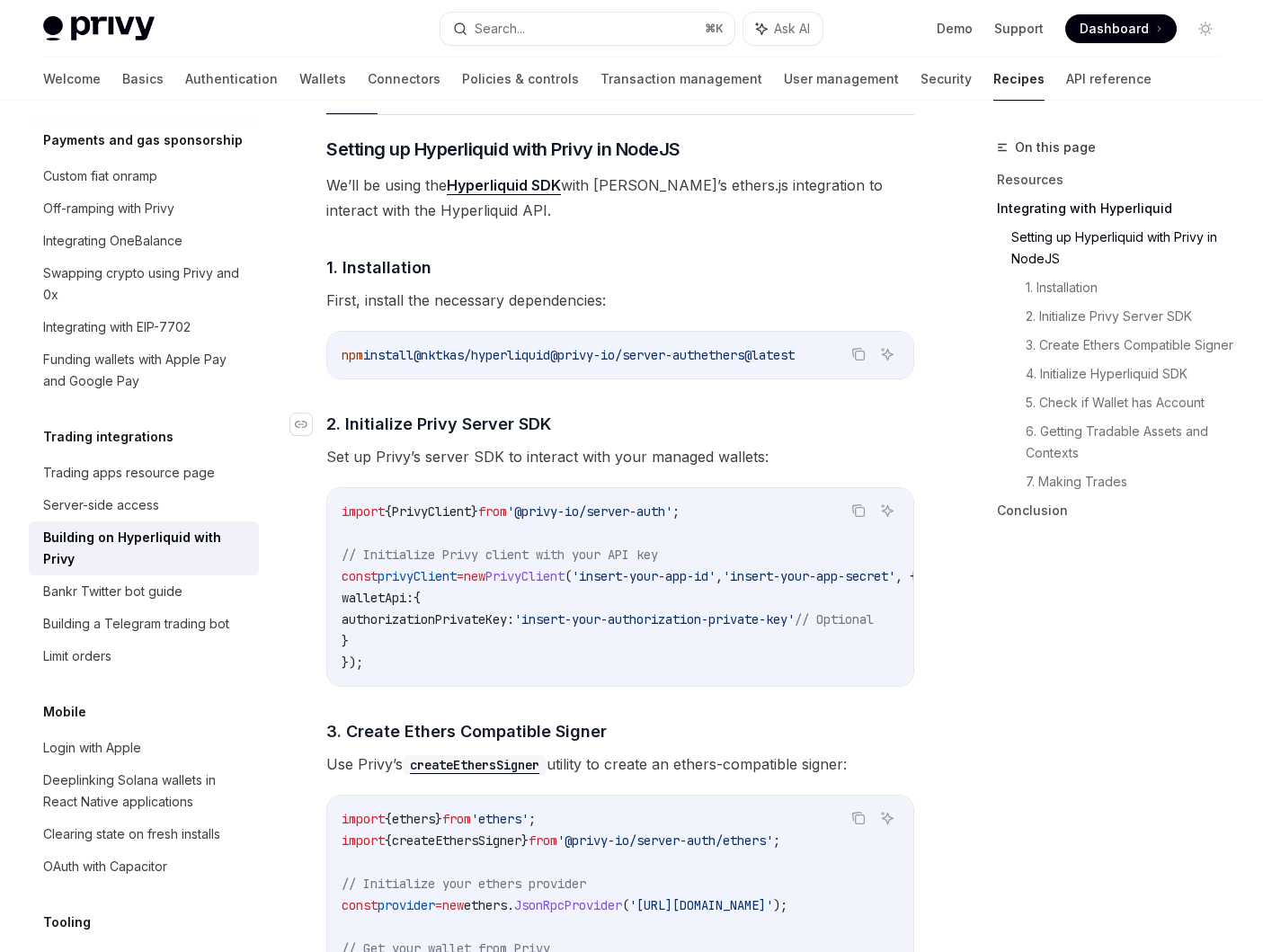
scroll to position [751, 0]
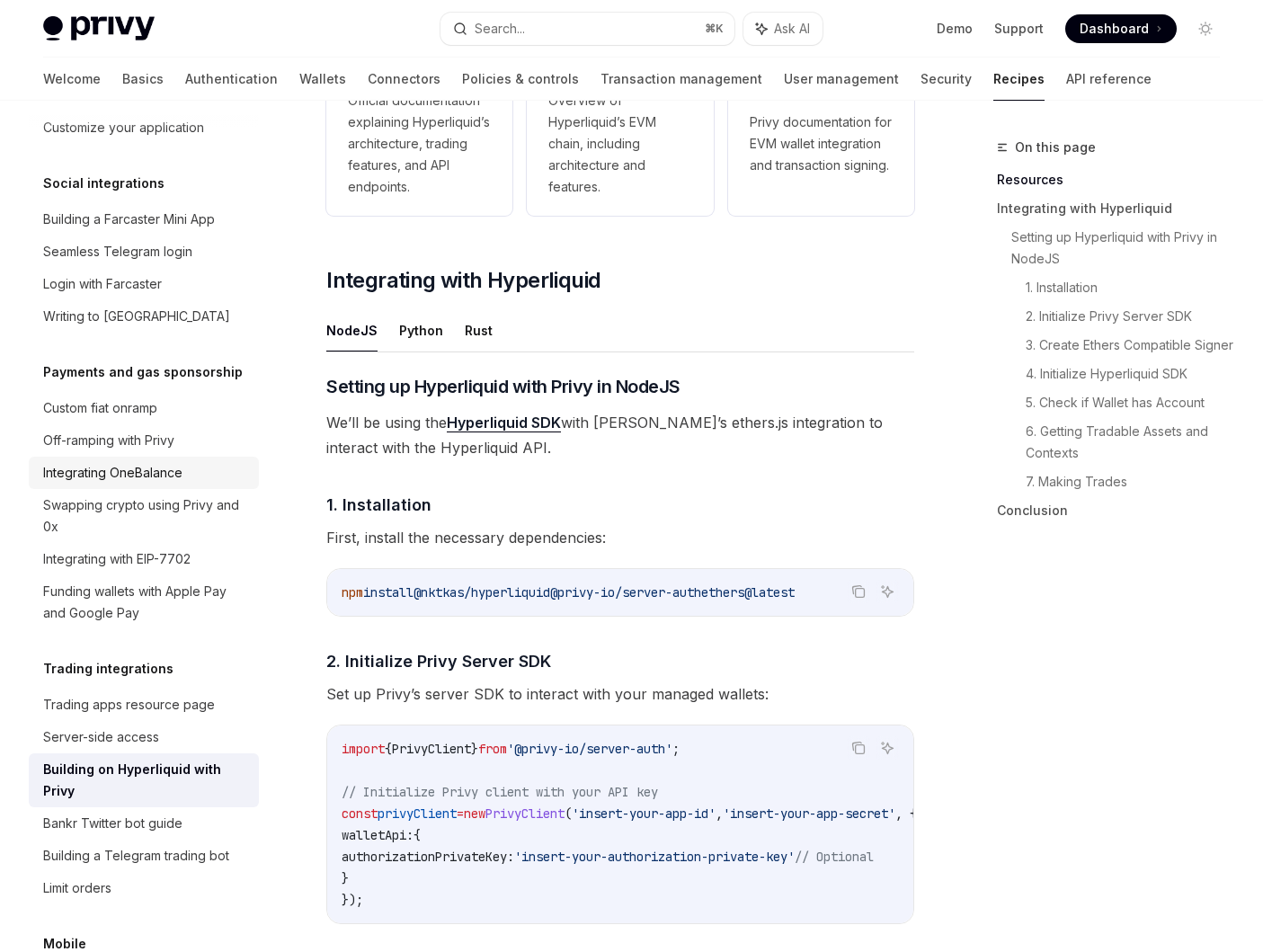
scroll to position [1293, 0]
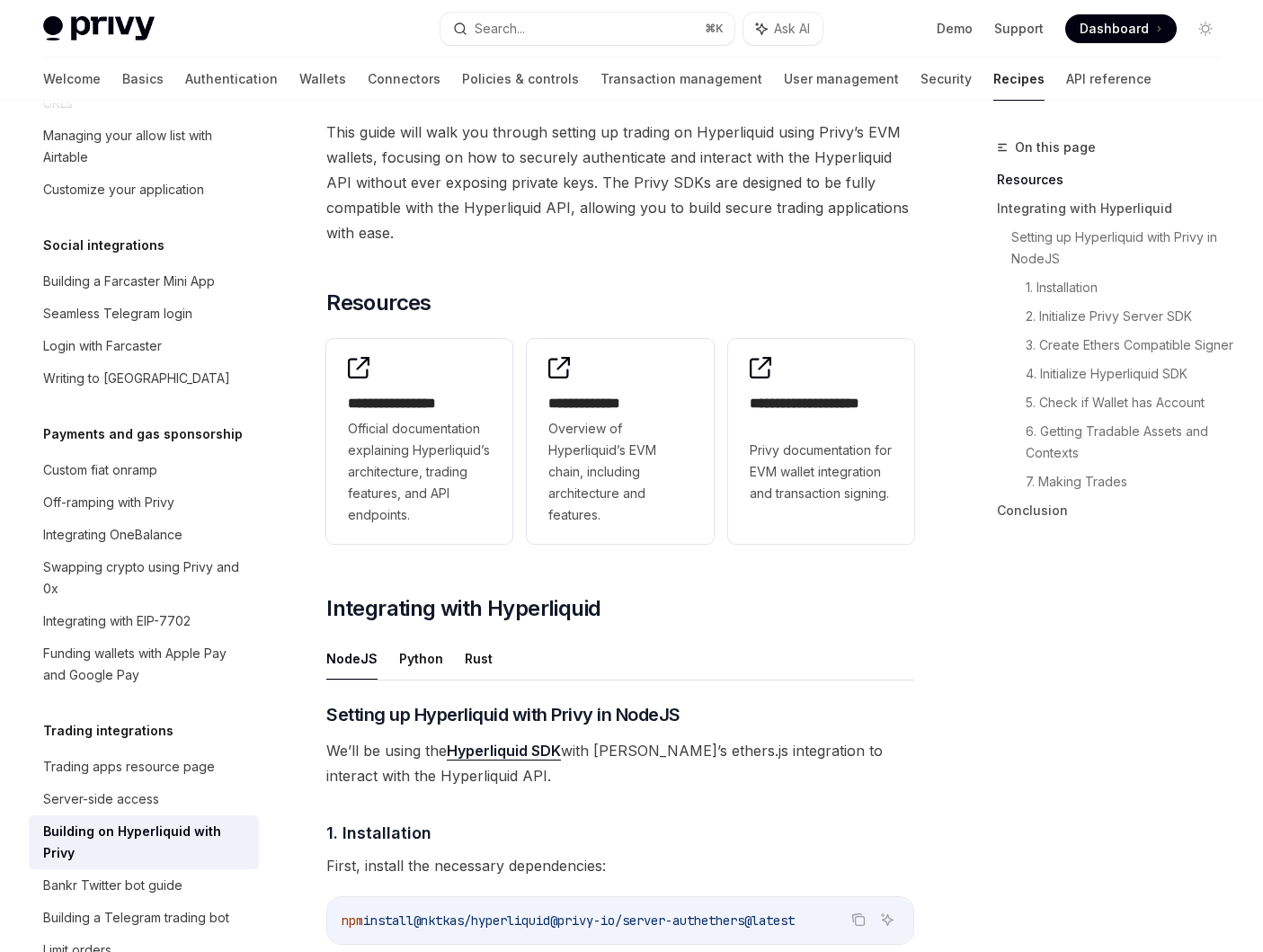
type textarea "*"
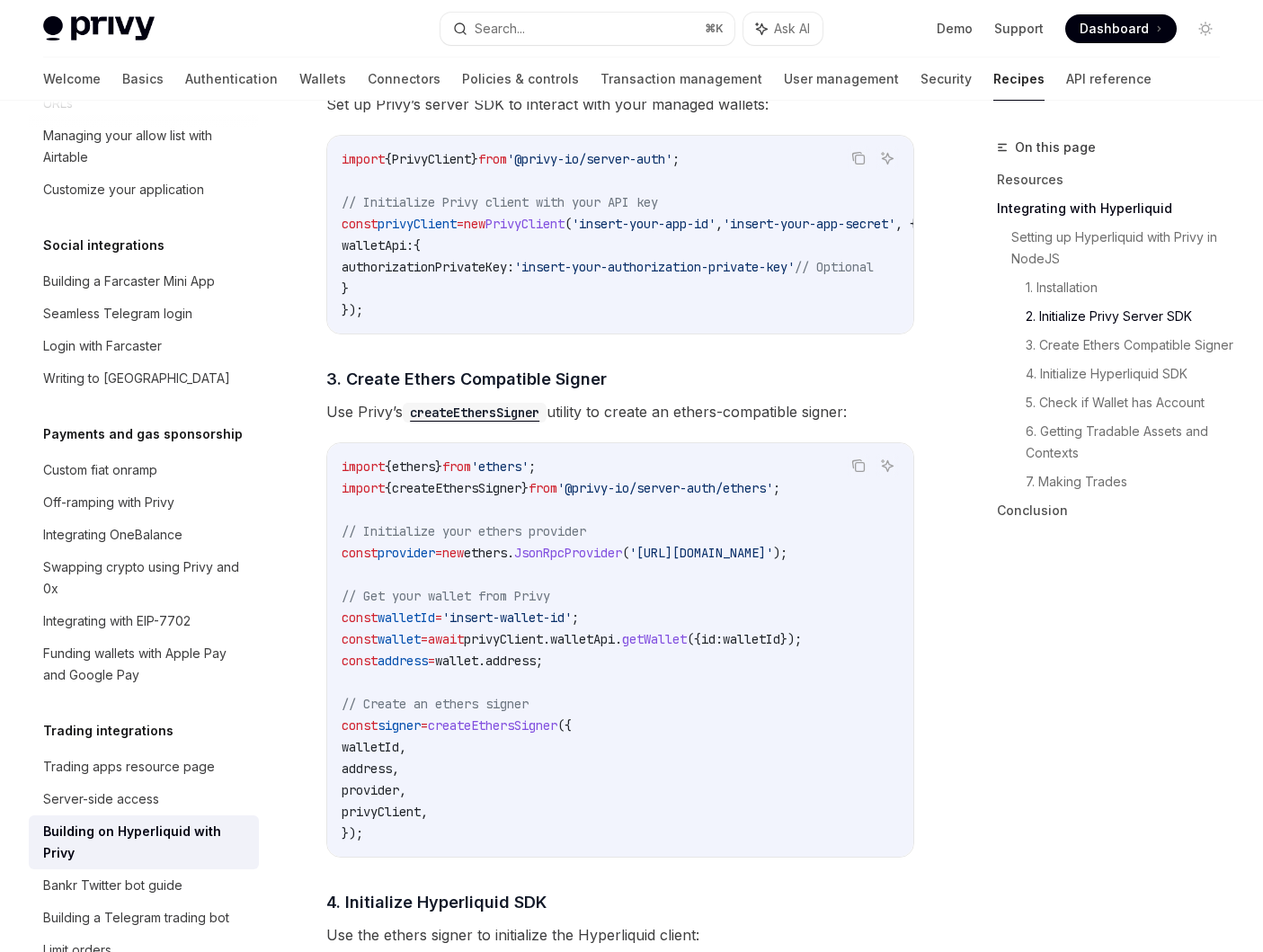
scroll to position [1154, 0]
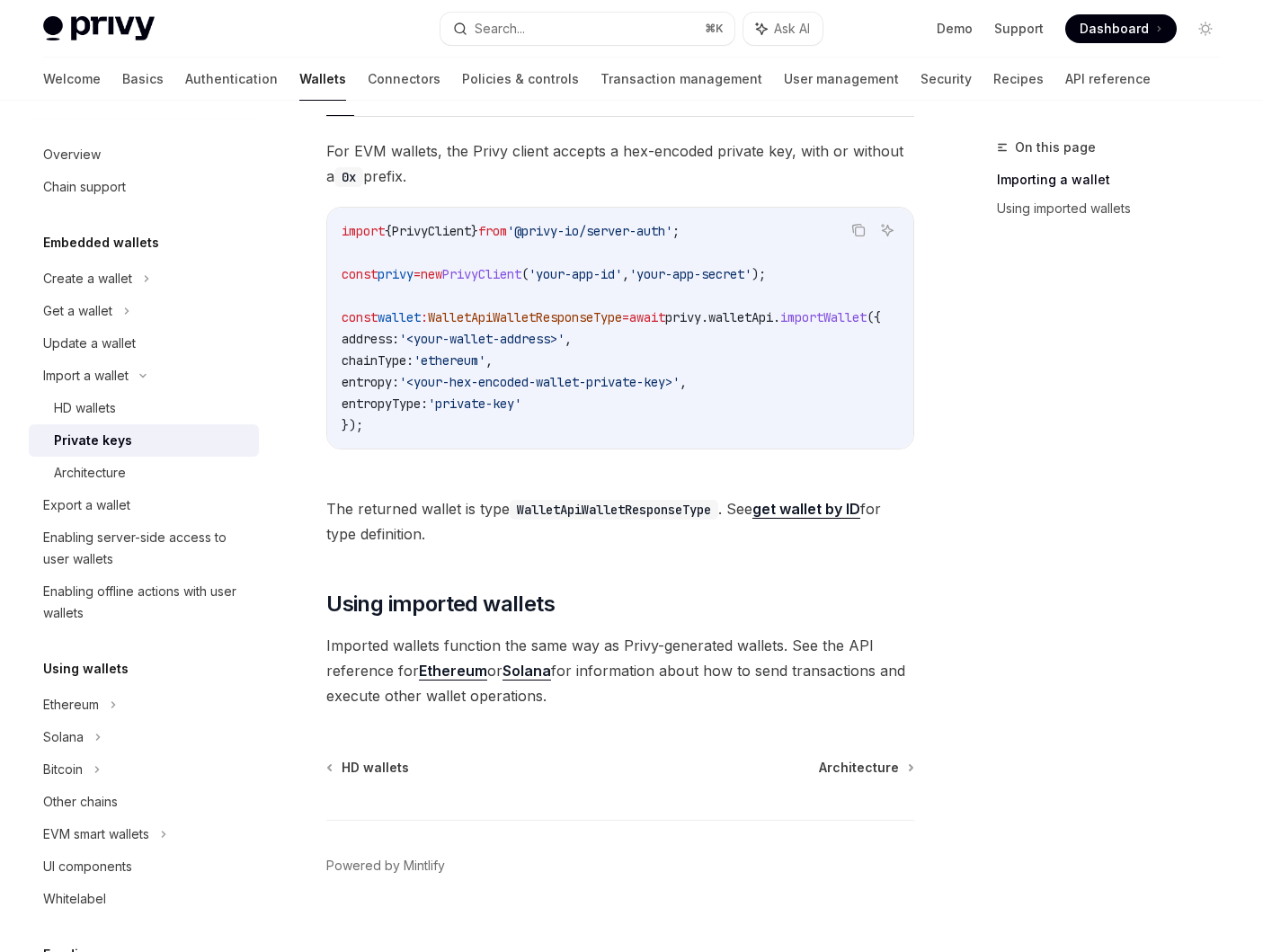
scroll to position [543, 0]
click at [446, 672] on link "Ethereum" at bounding box center [453, 669] width 68 height 19
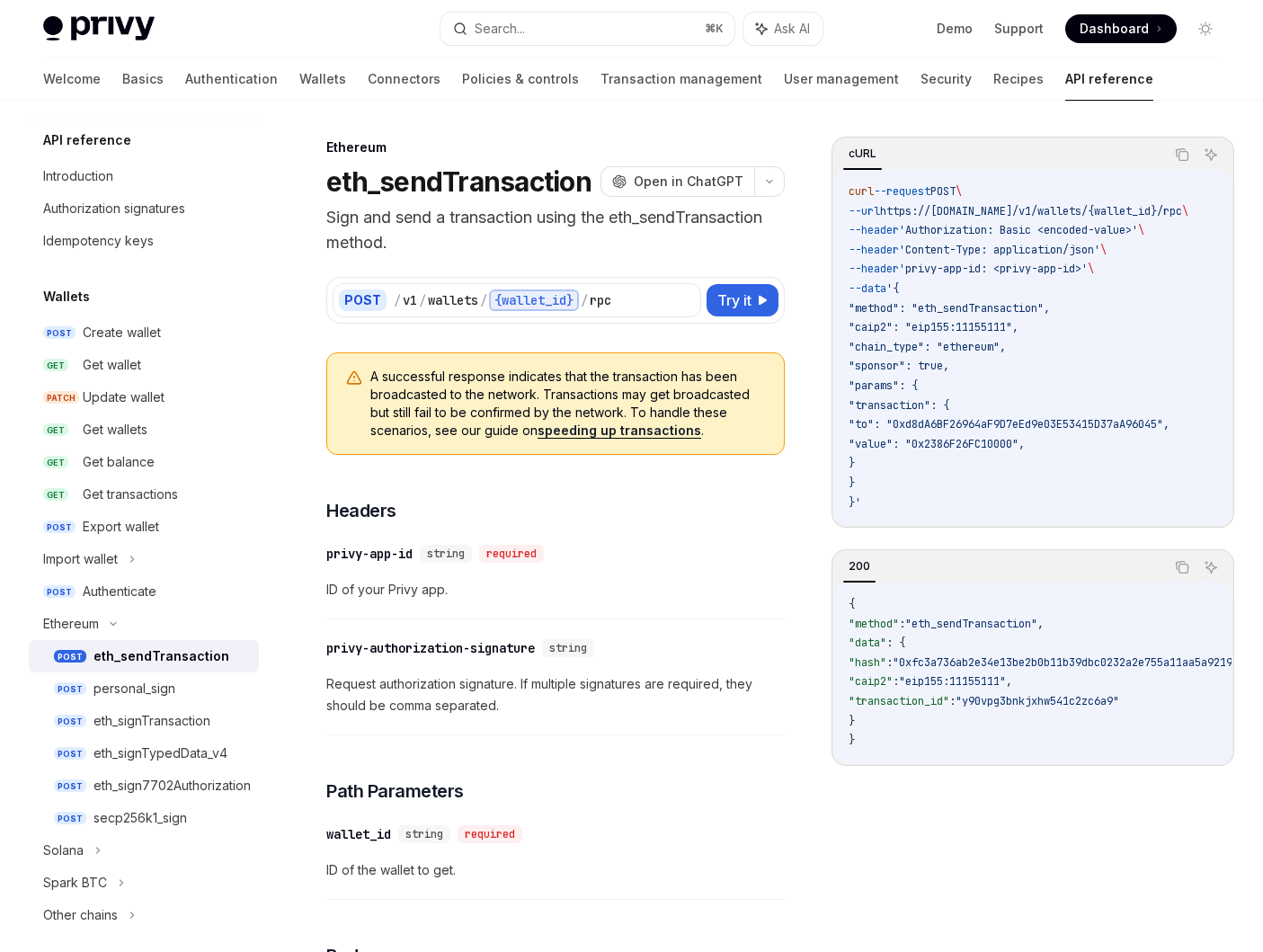
type textarea "*"
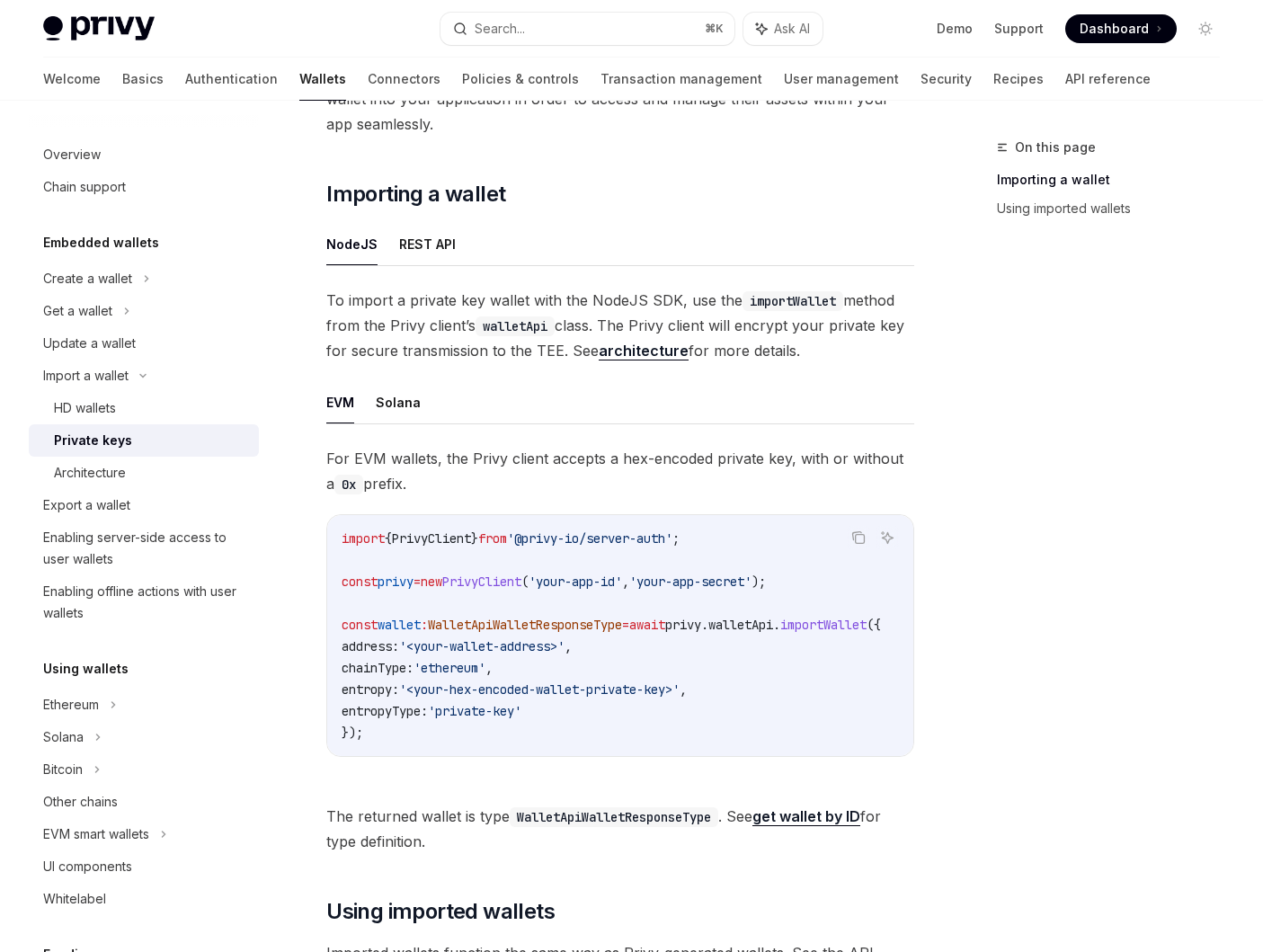
scroll to position [365, 0]
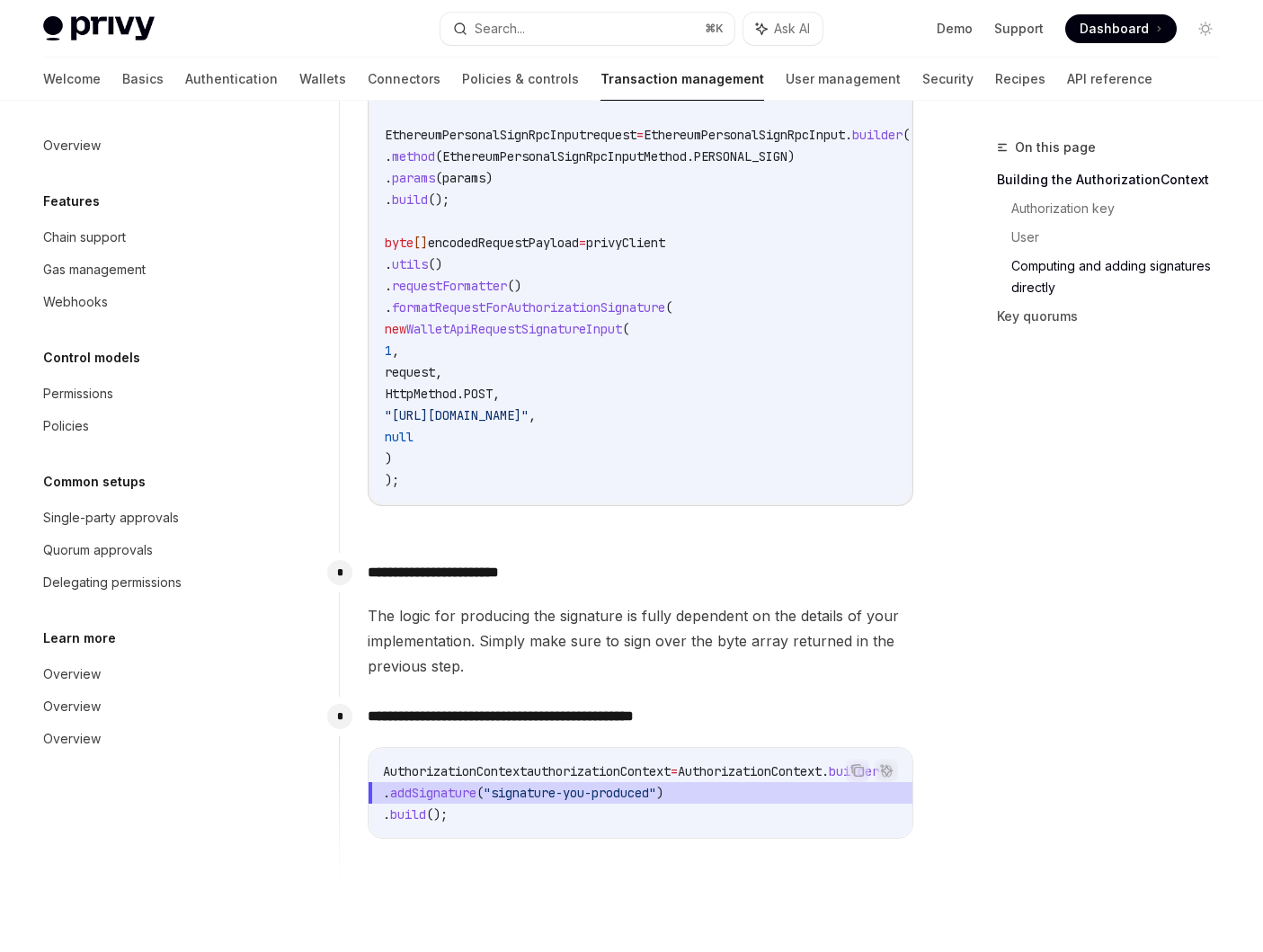
scroll to position [1932, 0]
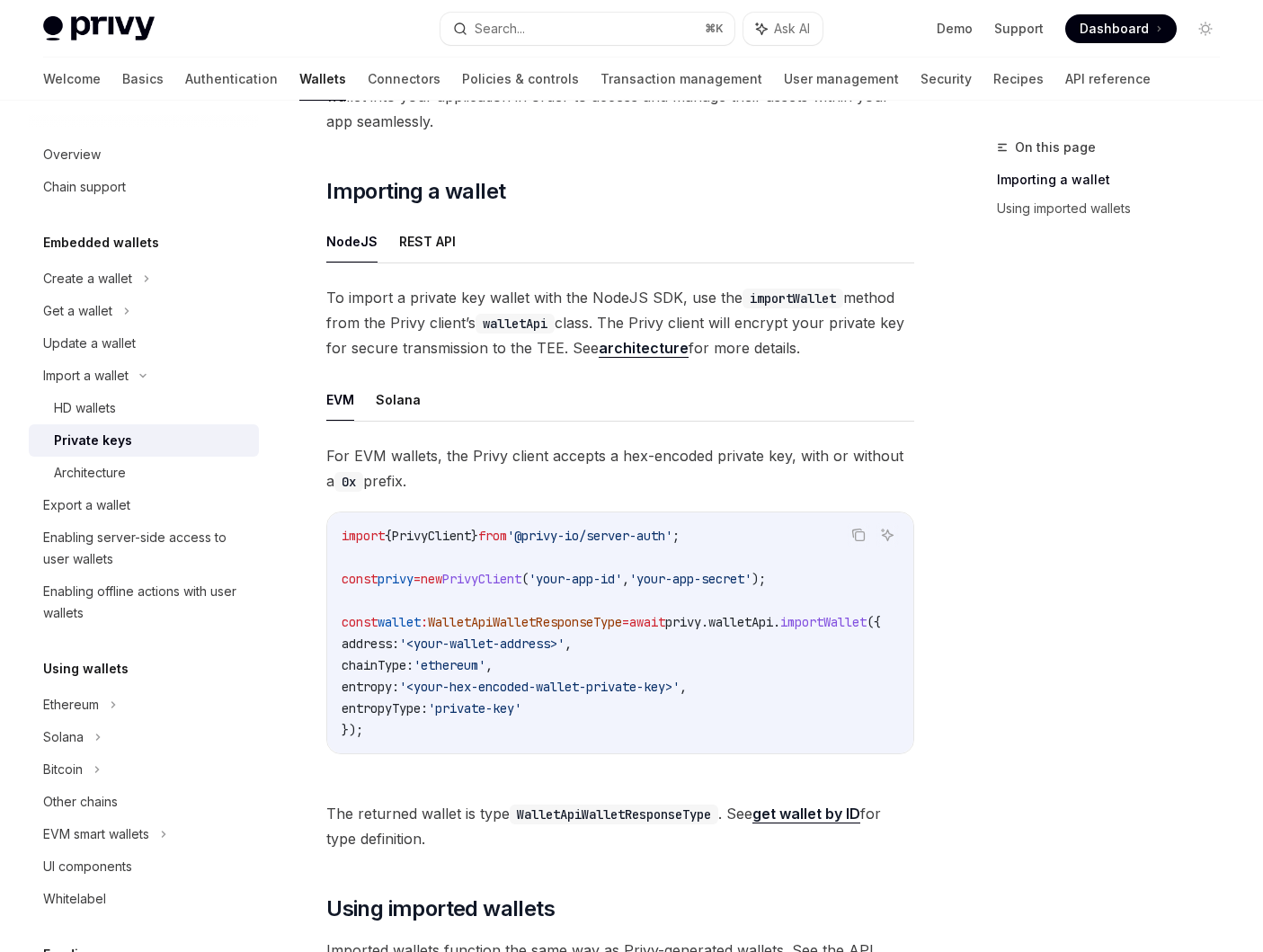
scroll to position [301, 0]
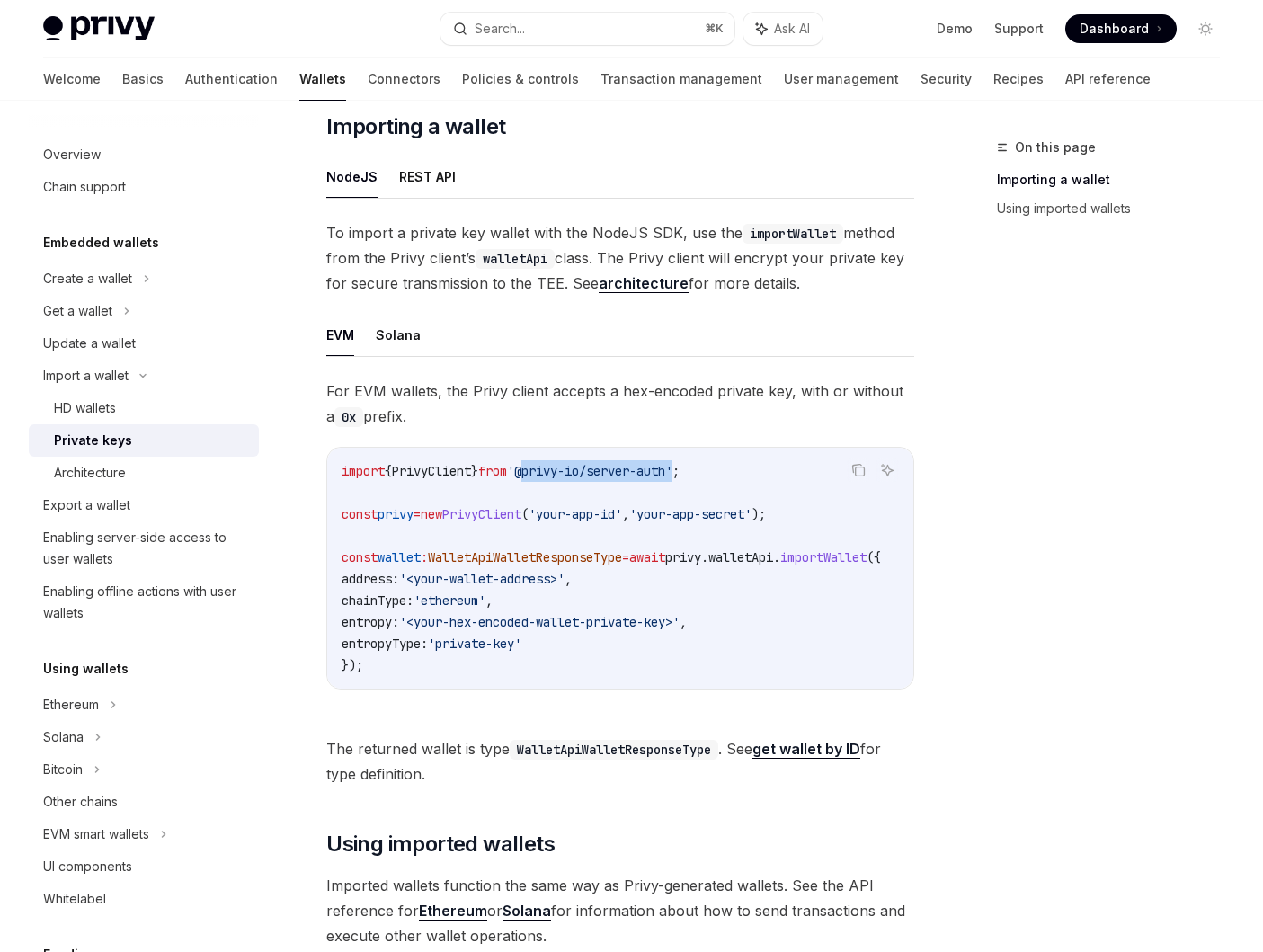
drag, startPoint x: 548, startPoint y: 472, endPoint x: 703, endPoint y: 469, distance: 155.0
click at [672, 469] on span "'@privy-io/server-auth'" at bounding box center [590, 471] width 166 height 16
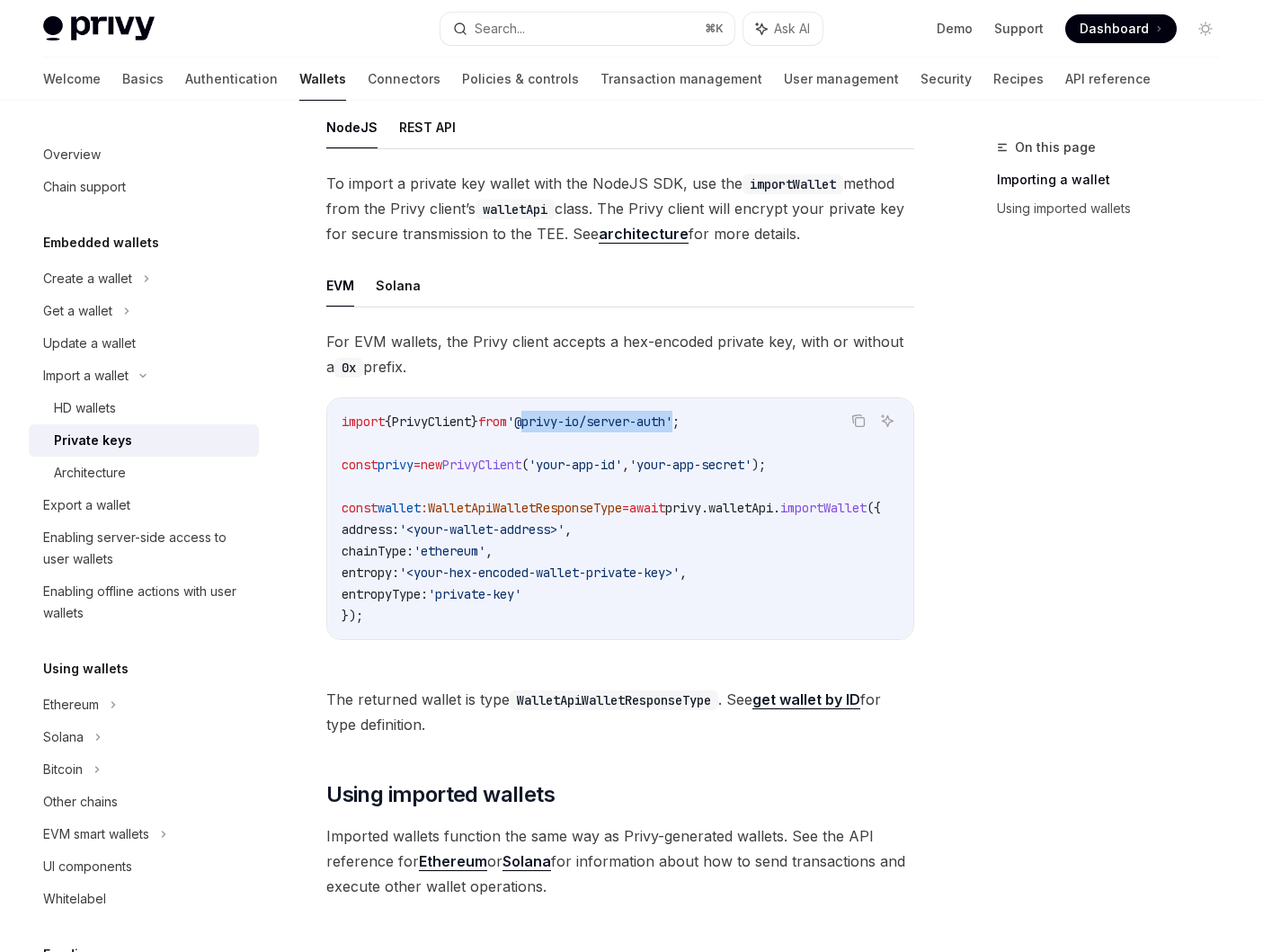
scroll to position [347, 0]
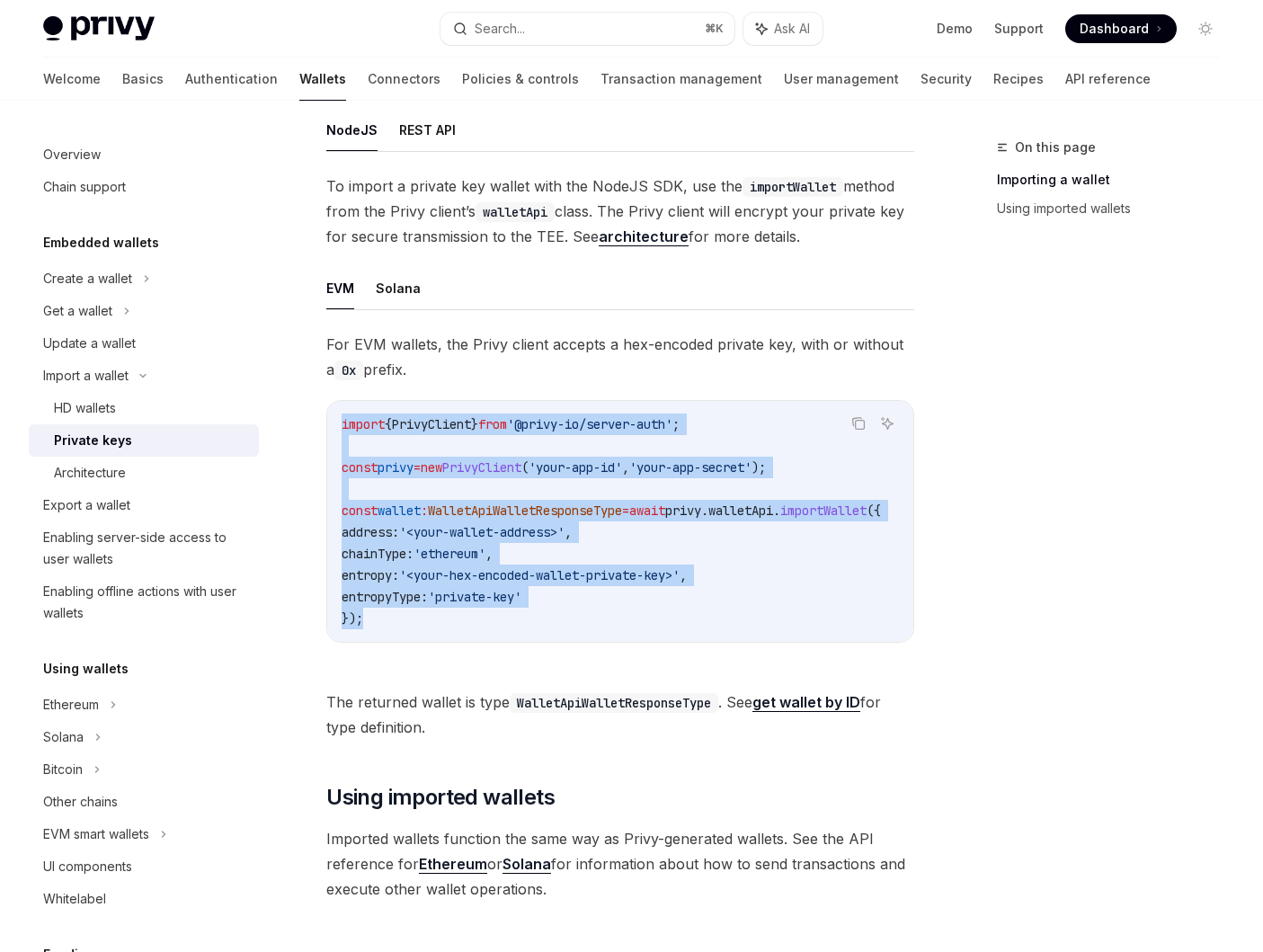
drag, startPoint x: 370, startPoint y: 631, endPoint x: 330, endPoint y: 393, distance: 241.3
click at [329, 393] on div "For EVM wallets, the Privy client accepts a hex-encoded private key, with or wi…" at bounding box center [620, 501] width 588 height 339
click at [402, 446] on code "import { PrivyClient } from '@privy-io/server-auth' ; const privy = new PrivyCl…" at bounding box center [632, 521] width 582 height 216
drag, startPoint x: 383, startPoint y: 618, endPoint x: 329, endPoint y: 413, distance: 212.0
click at [329, 413] on div "import { PrivyClient } from '@privy-io/server-auth' ; const privy = new PrivyCl…" at bounding box center [620, 521] width 586 height 240
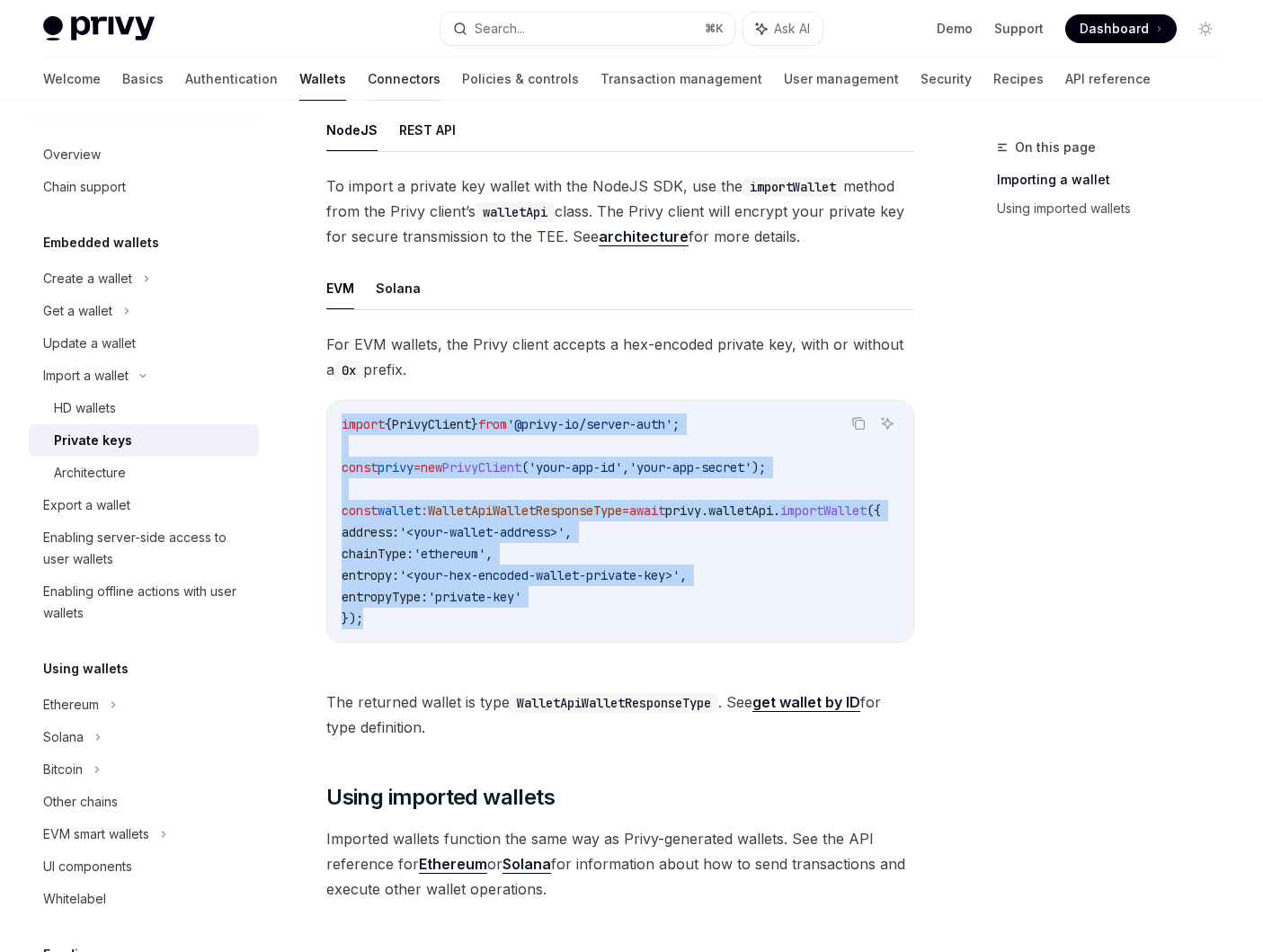
click at [367, 80] on link "Connectors" at bounding box center [403, 79] width 73 height 43
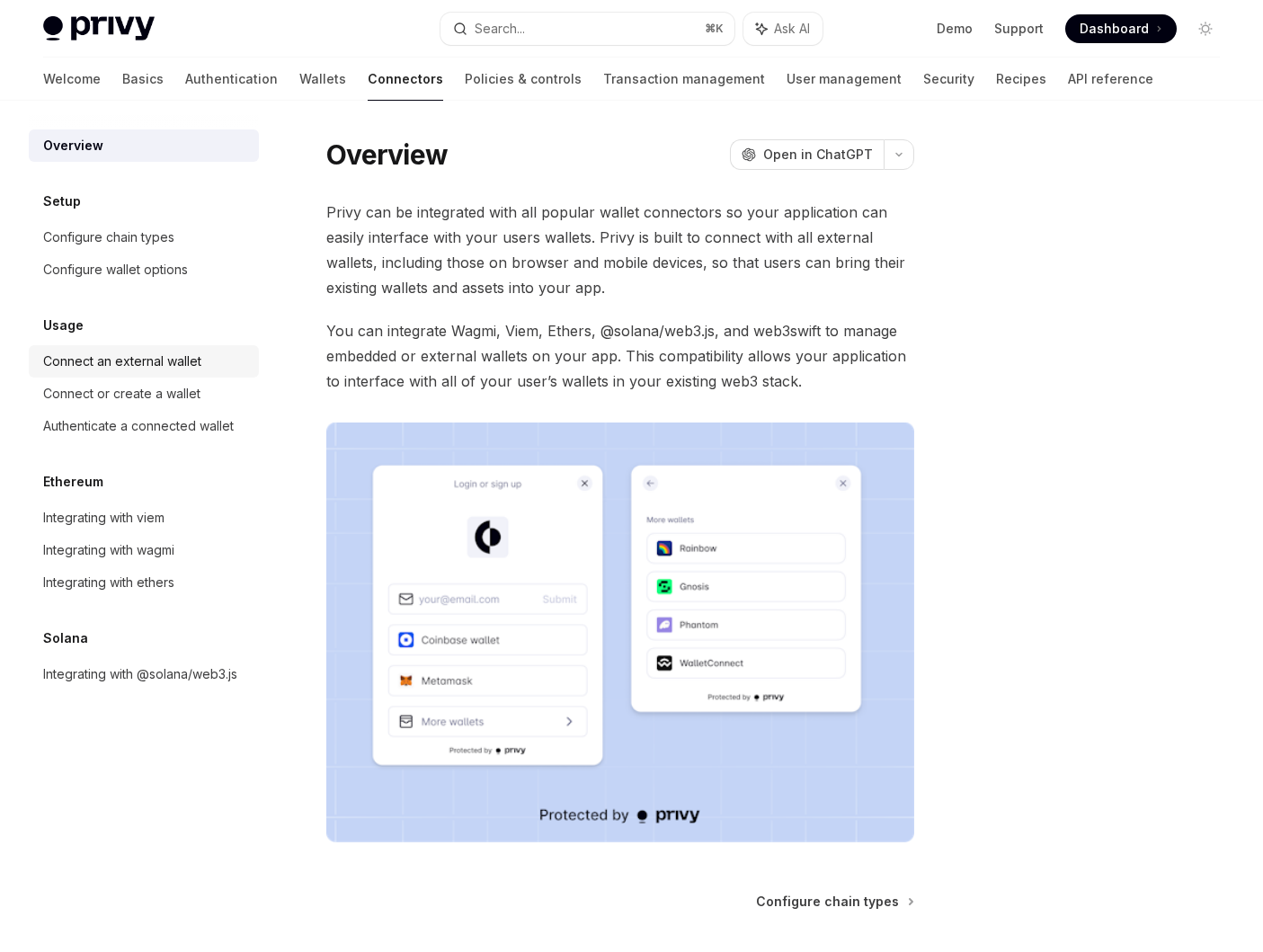
click at [100, 360] on div "Connect an external wallet" at bounding box center [122, 361] width 158 height 22
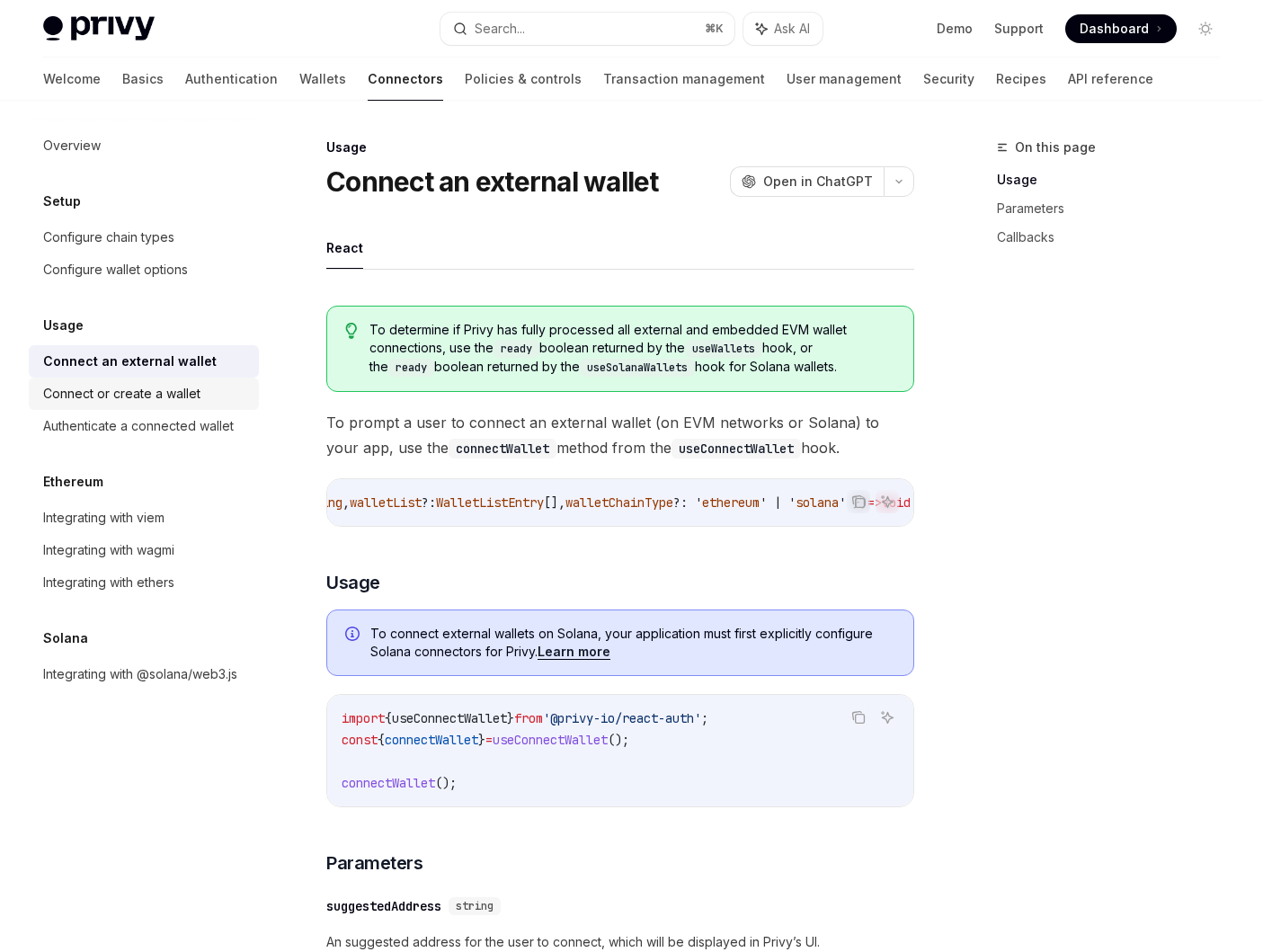
click at [172, 391] on div "Connect or create a wallet" at bounding box center [122, 394] width 158 height 22
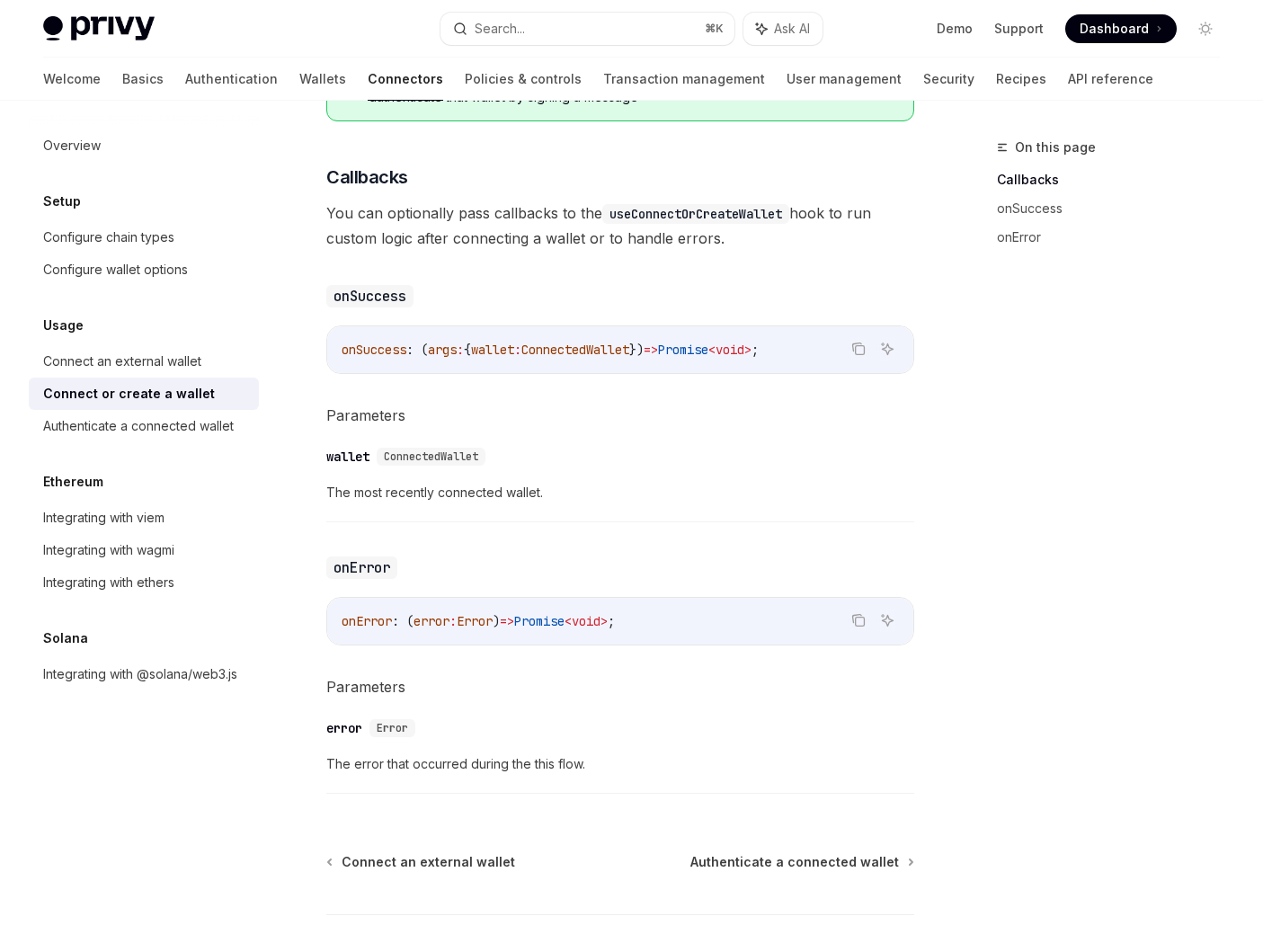
scroll to position [1008, 0]
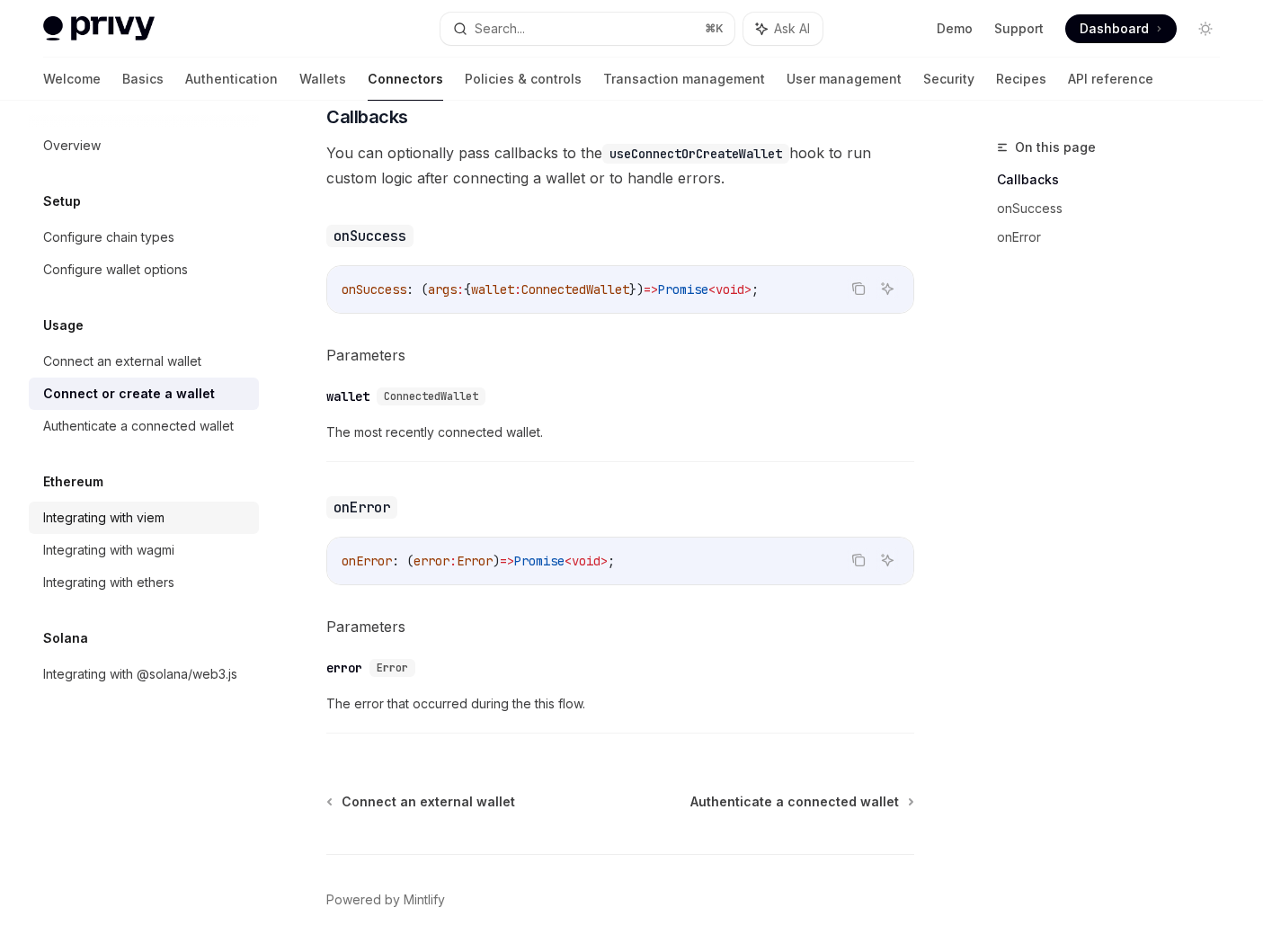
click at [146, 515] on div "Integrating with viem" at bounding box center [104, 518] width 122 height 22
type textarea "*"
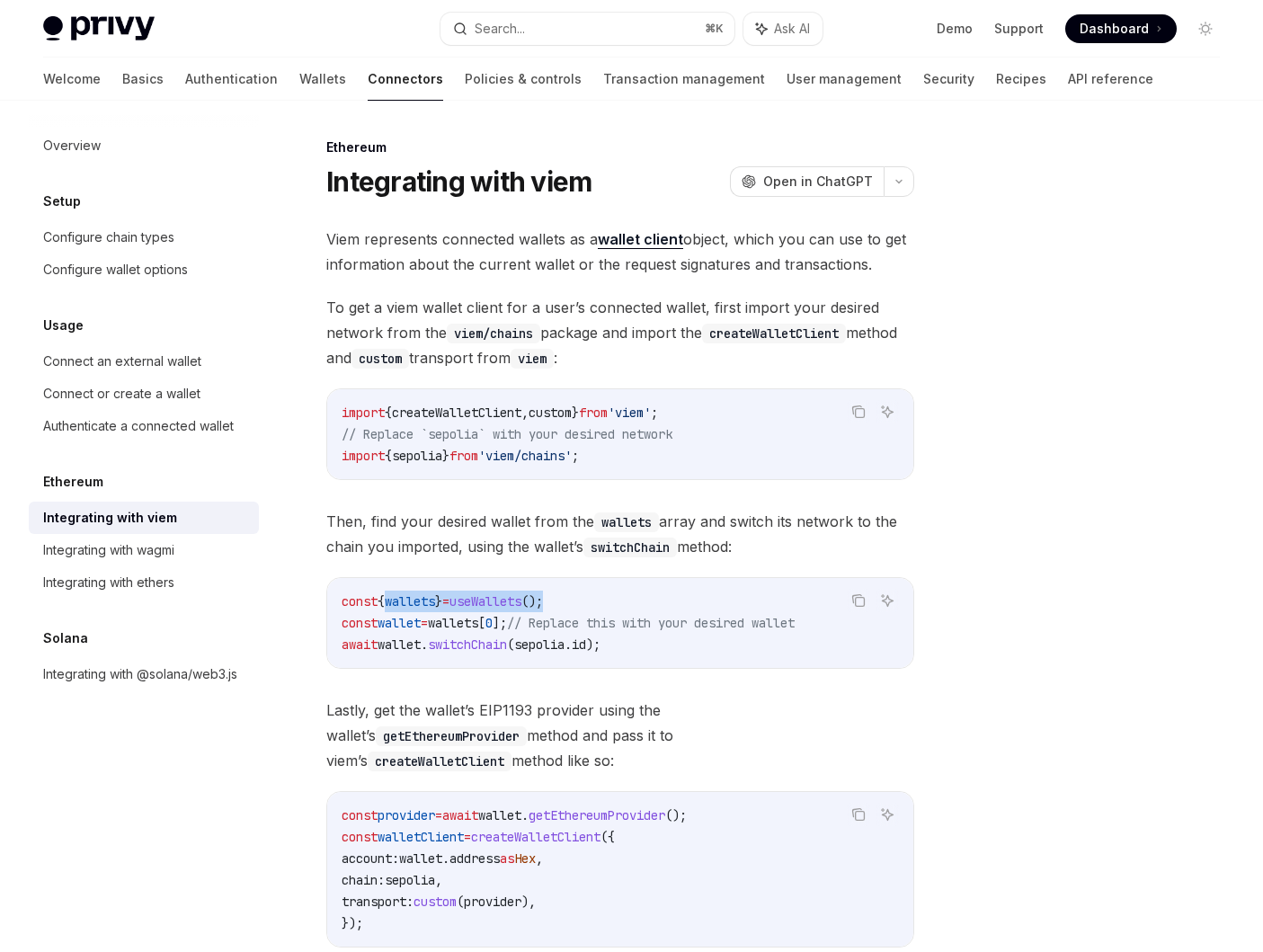
drag, startPoint x: 582, startPoint y: 594, endPoint x: 390, endPoint y: 594, distance: 192.0
click at [390, 594] on code "const { wallets } = useWallets (); const wallet = wallets [ 0 ]; // Replace thi…" at bounding box center [620, 623] width 557 height 65
click at [458, 645] on span "switchChain" at bounding box center [467, 644] width 79 height 16
click at [454, 615] on span "wallets" at bounding box center [453, 623] width 50 height 16
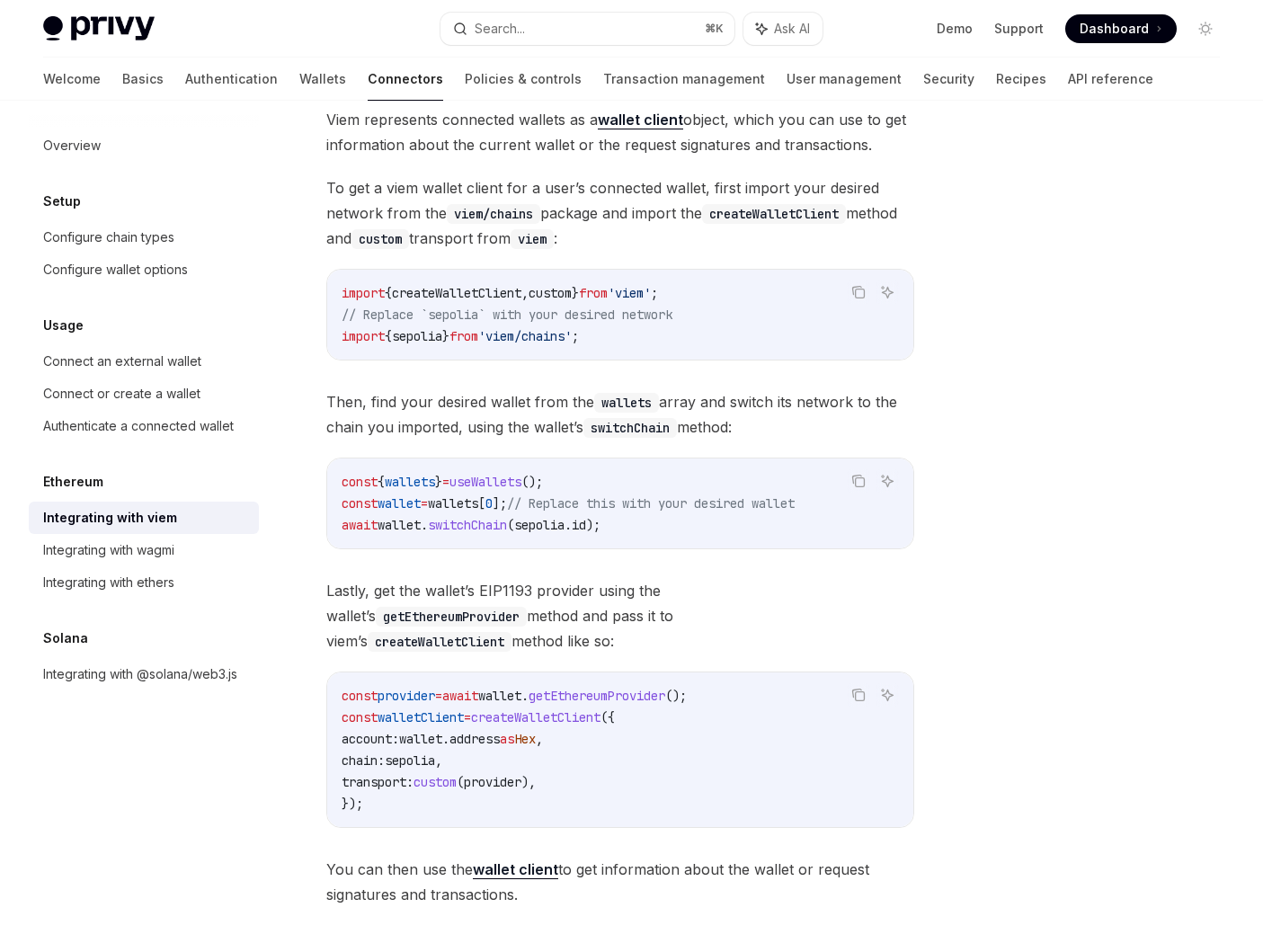
scroll to position [121, 0]
click at [536, 709] on span "createWalletClient" at bounding box center [536, 716] width 130 height 16
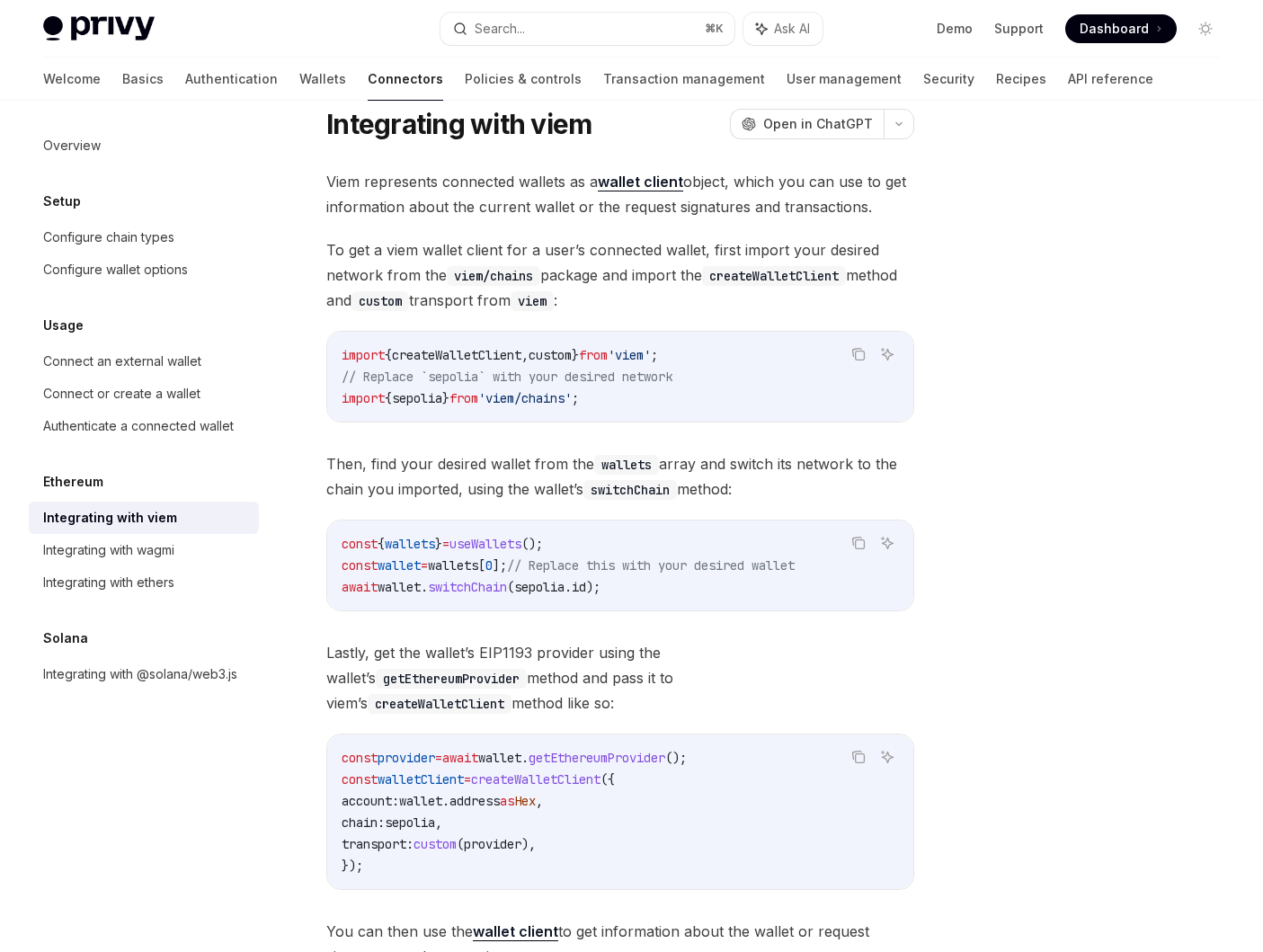
scroll to position [48, 0]
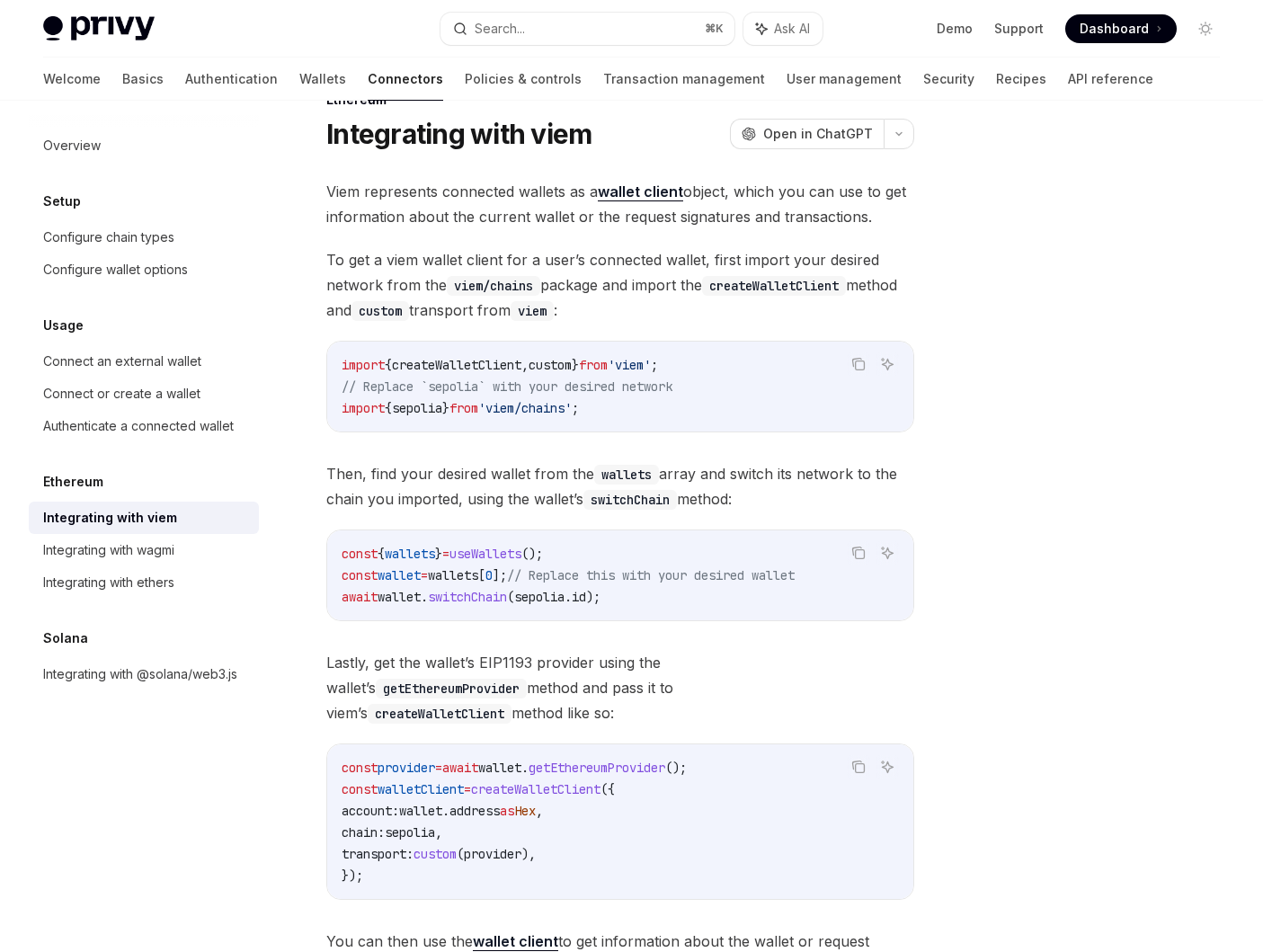
click at [605, 759] on span "getEthereumProvider" at bounding box center [596, 767] width 137 height 16
click at [521, 759] on span "wallet" at bounding box center [499, 767] width 43 height 16
click at [485, 552] on span "useWallets" at bounding box center [485, 554] width 72 height 16
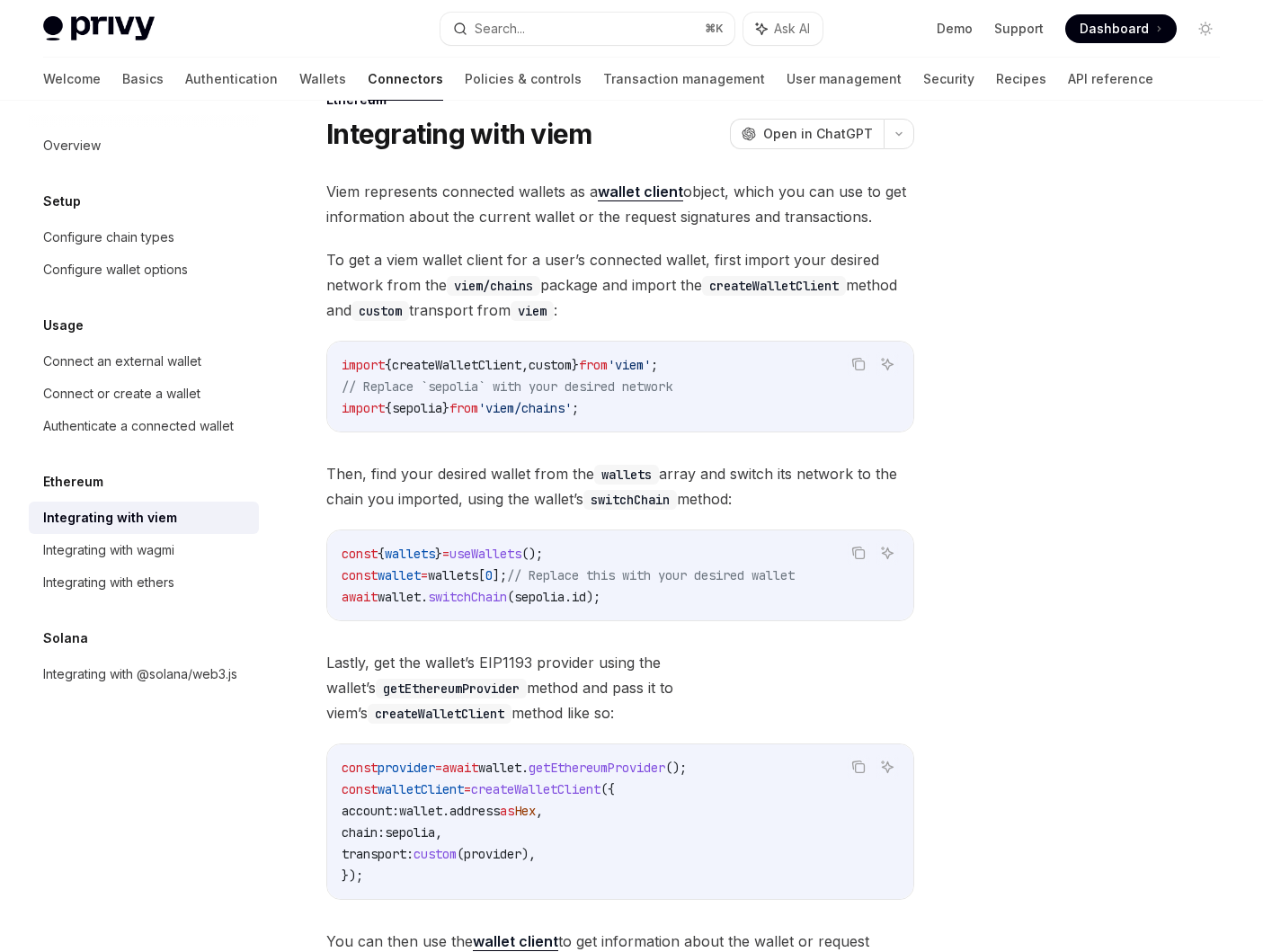
click at [485, 552] on span "useWallets" at bounding box center [485, 554] width 72 height 16
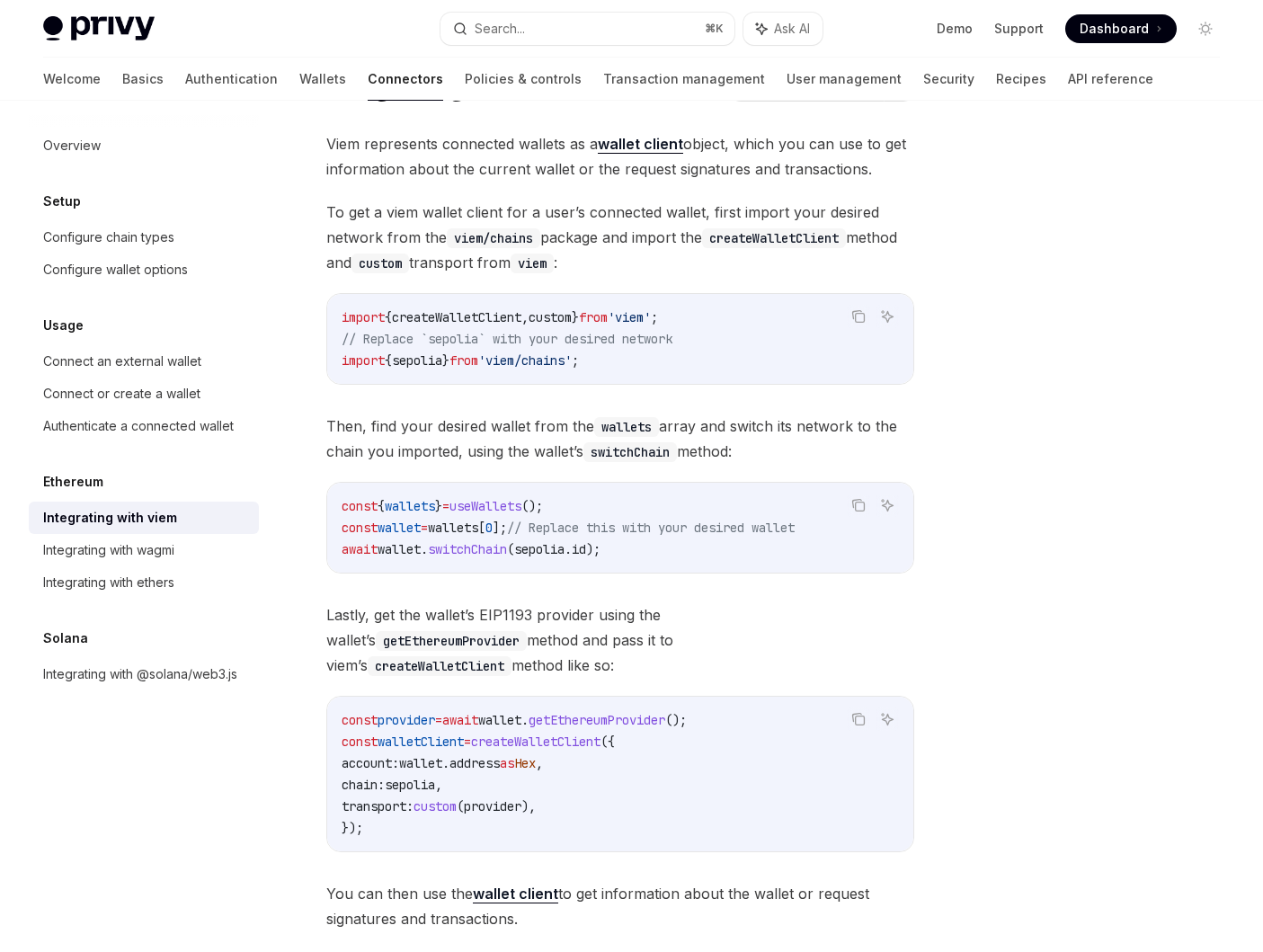
scroll to position [85, 0]
